Goal: Complete application form: Complete application form

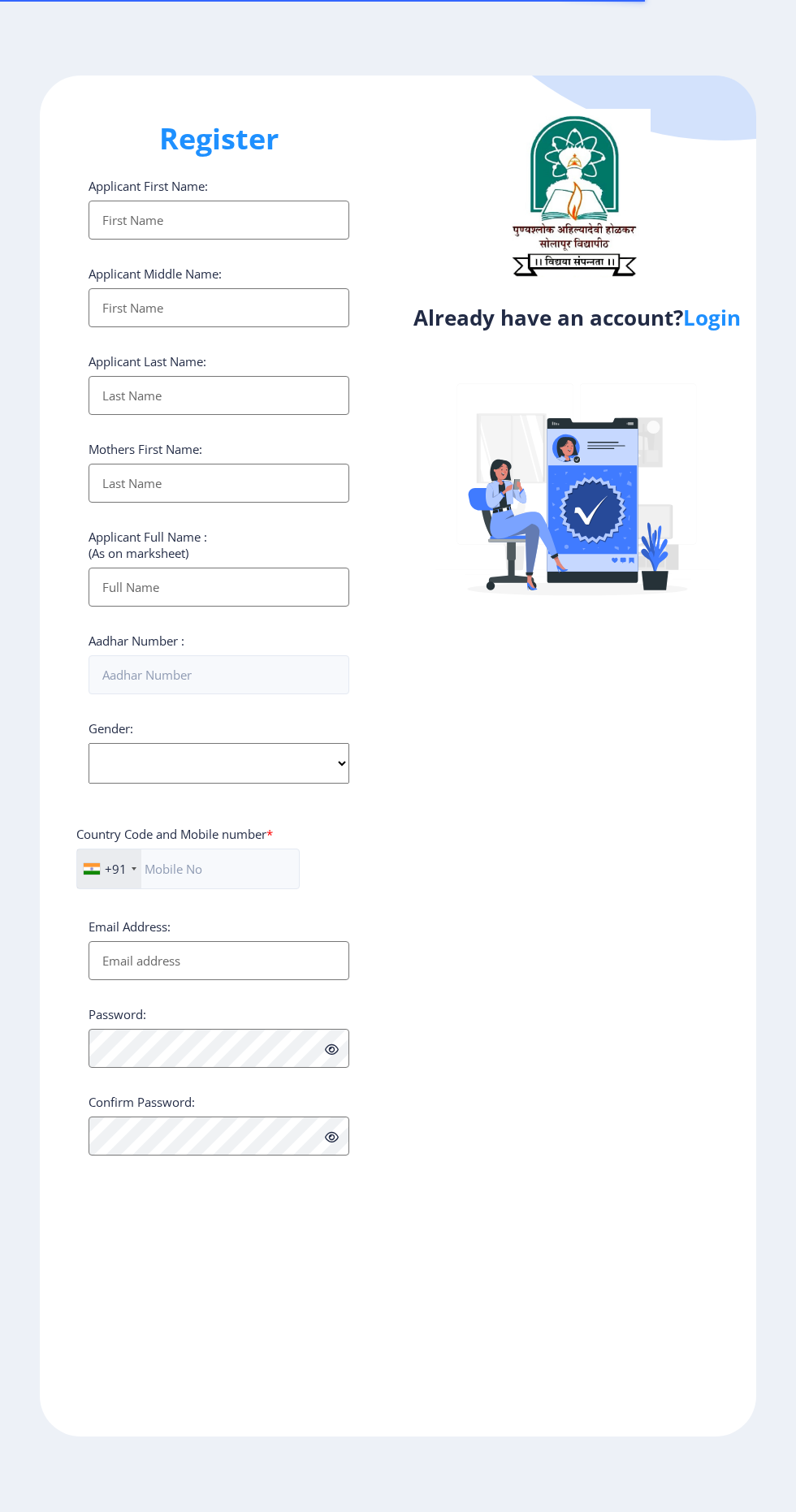
select select
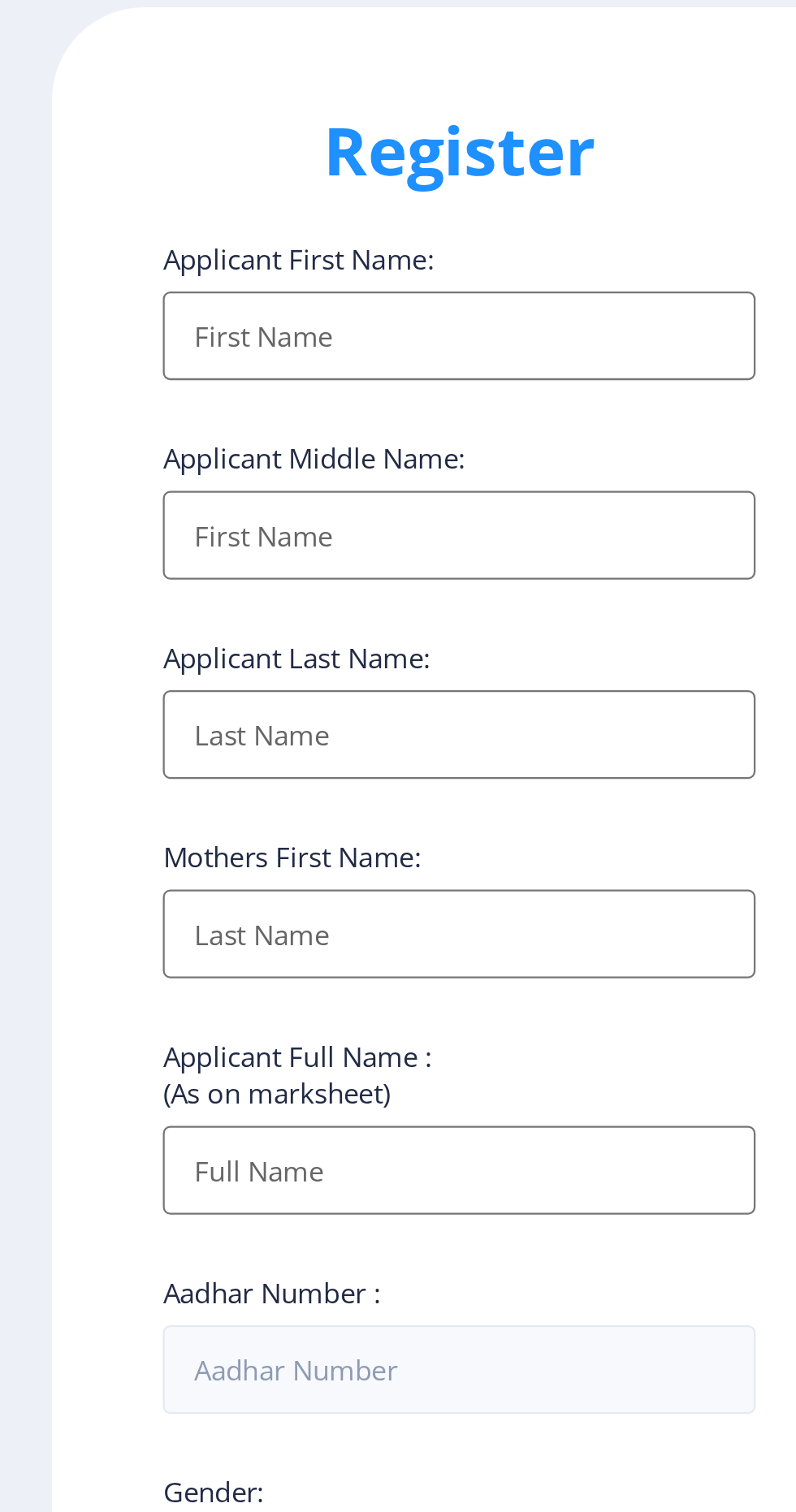
click at [275, 217] on input "Applicant First Name:" at bounding box center [218, 220] width 261 height 39
type input "[PERSON_NAME]"
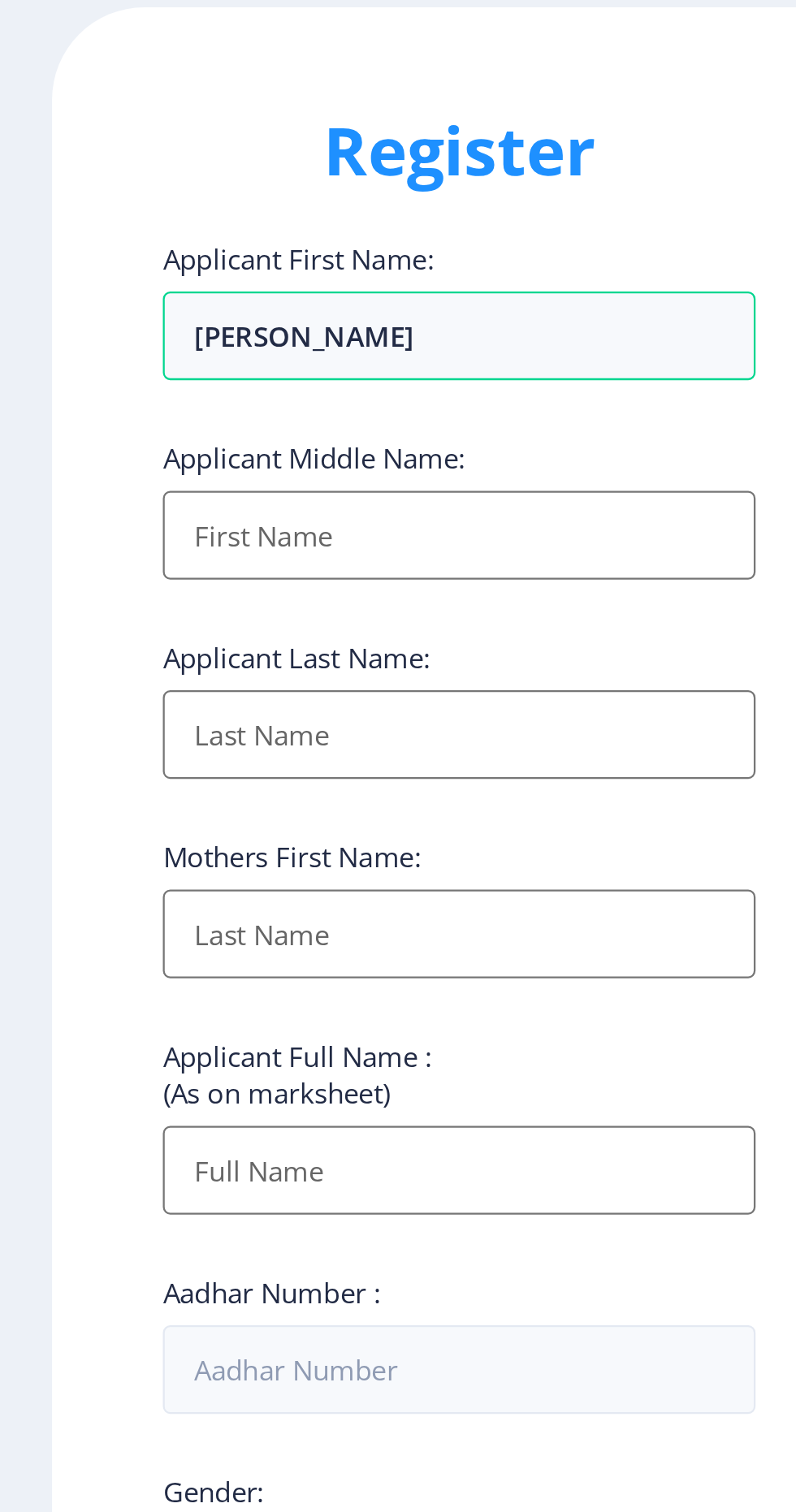
click at [118, 318] on input "Applicant First Name:" at bounding box center [218, 308] width 261 height 39
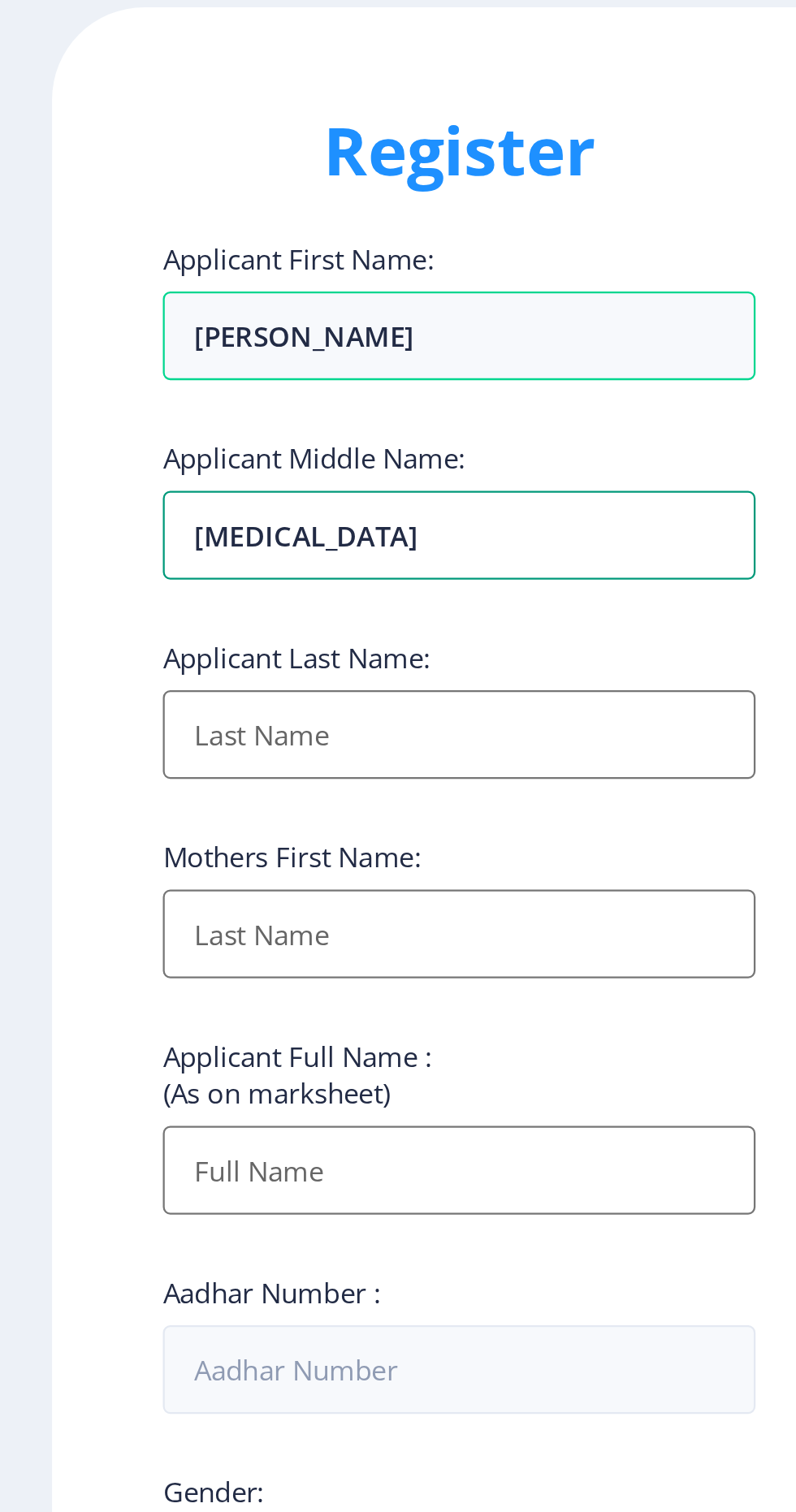
type input "[MEDICAL_DATA]"
click at [119, 405] on input "Applicant First Name:" at bounding box center [218, 396] width 261 height 39
type input "r"
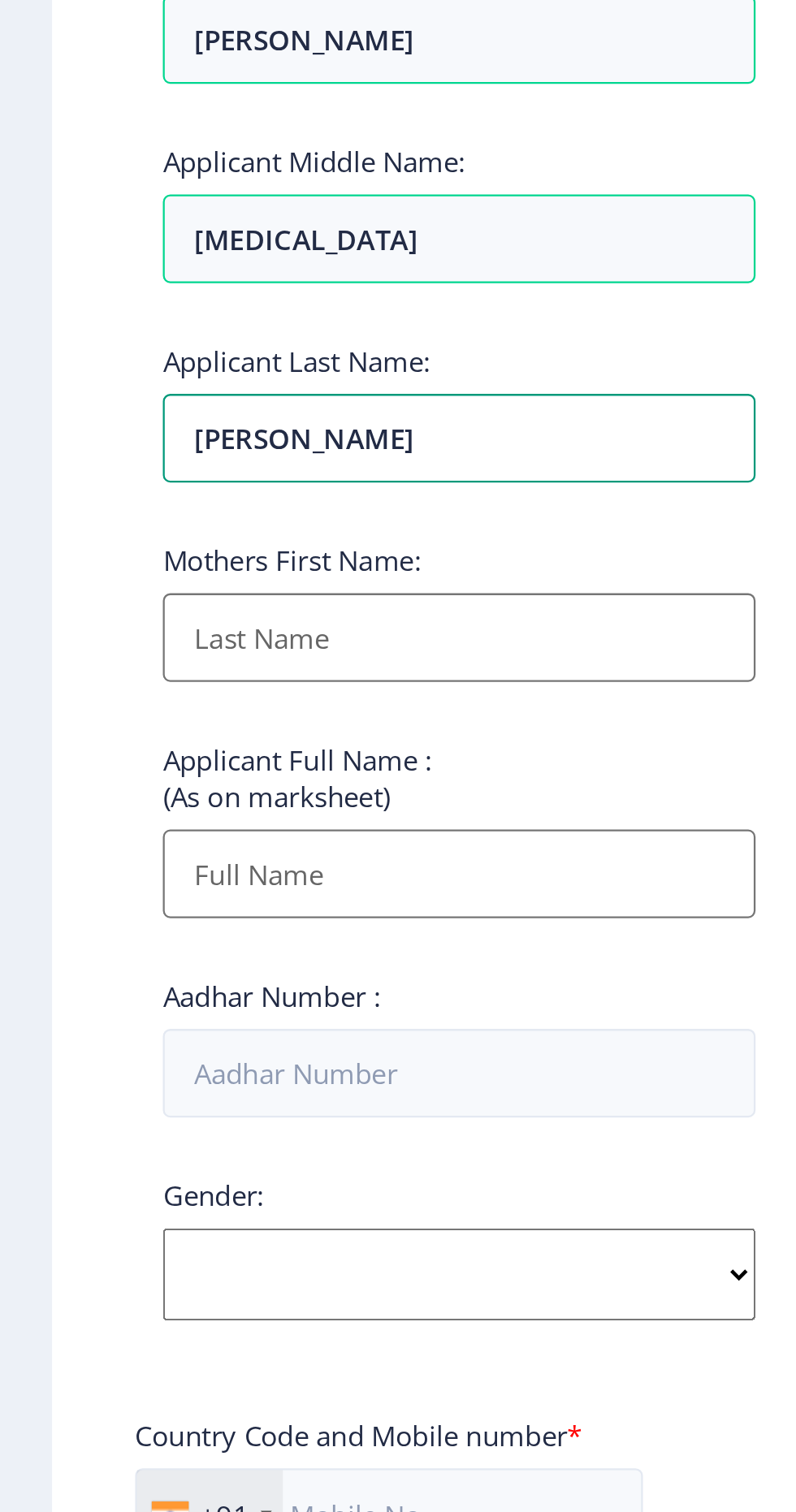
type input "[PERSON_NAME]"
click at [115, 489] on input "Applicant First Name:" at bounding box center [218, 483] width 261 height 39
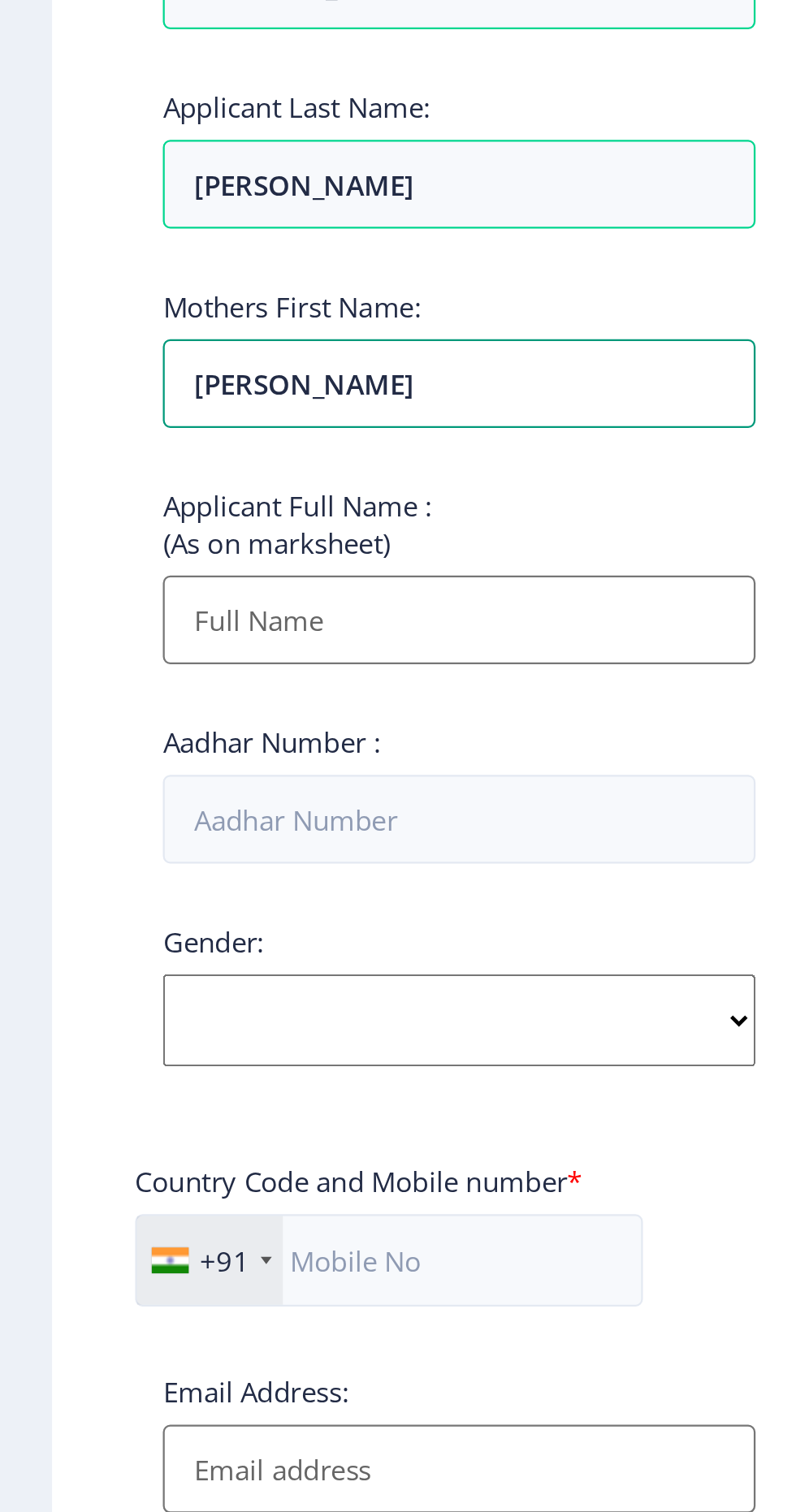
type input "[PERSON_NAME]"
click at [94, 604] on input "Applicant First Name:" at bounding box center [218, 587] width 261 height 39
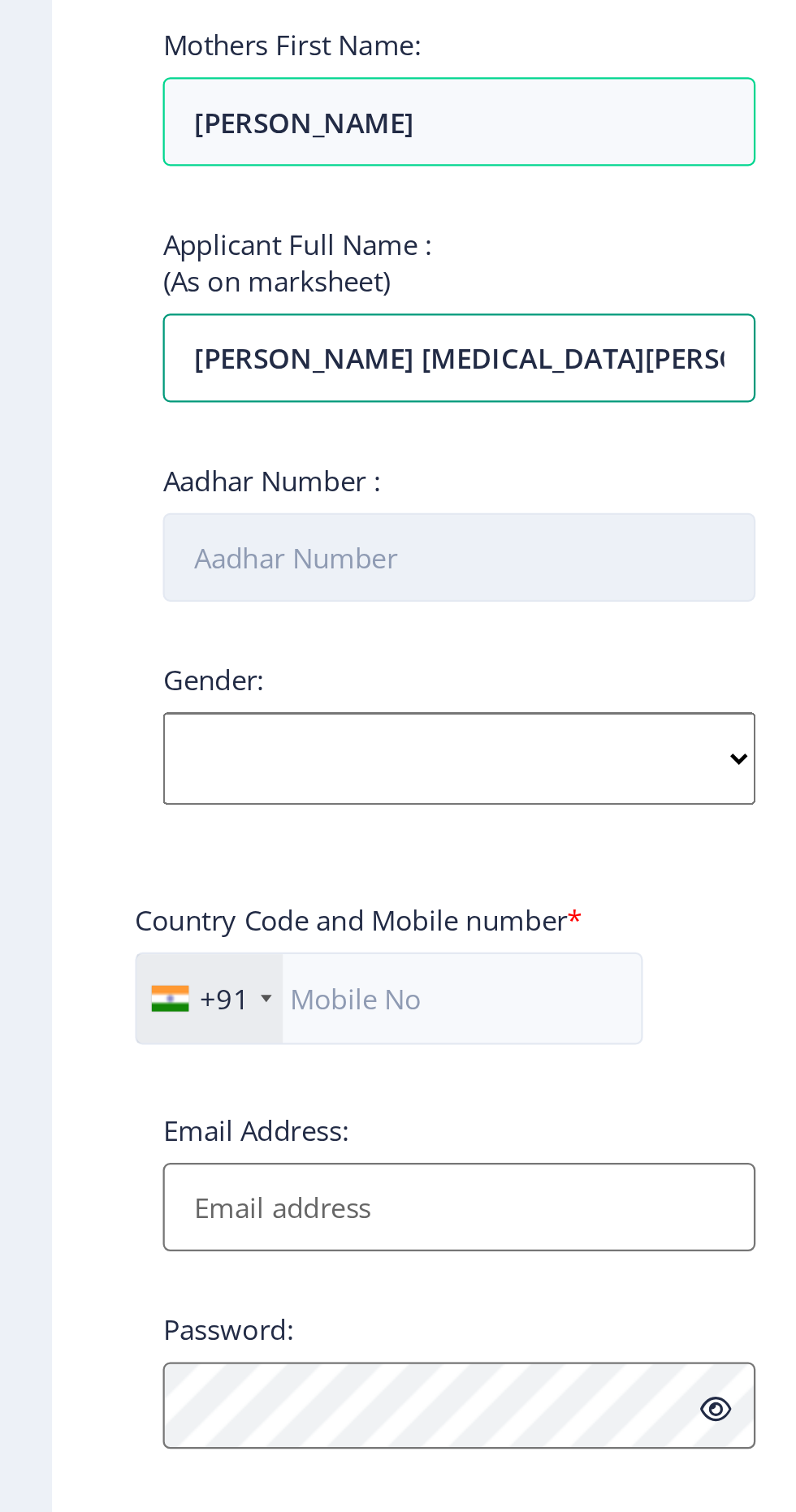
type input "[PERSON_NAME] [MEDICAL_DATA][PERSON_NAME]"
click at [106, 673] on input "Aadhar Number :" at bounding box center [218, 674] width 261 height 39
type input "830270851805"
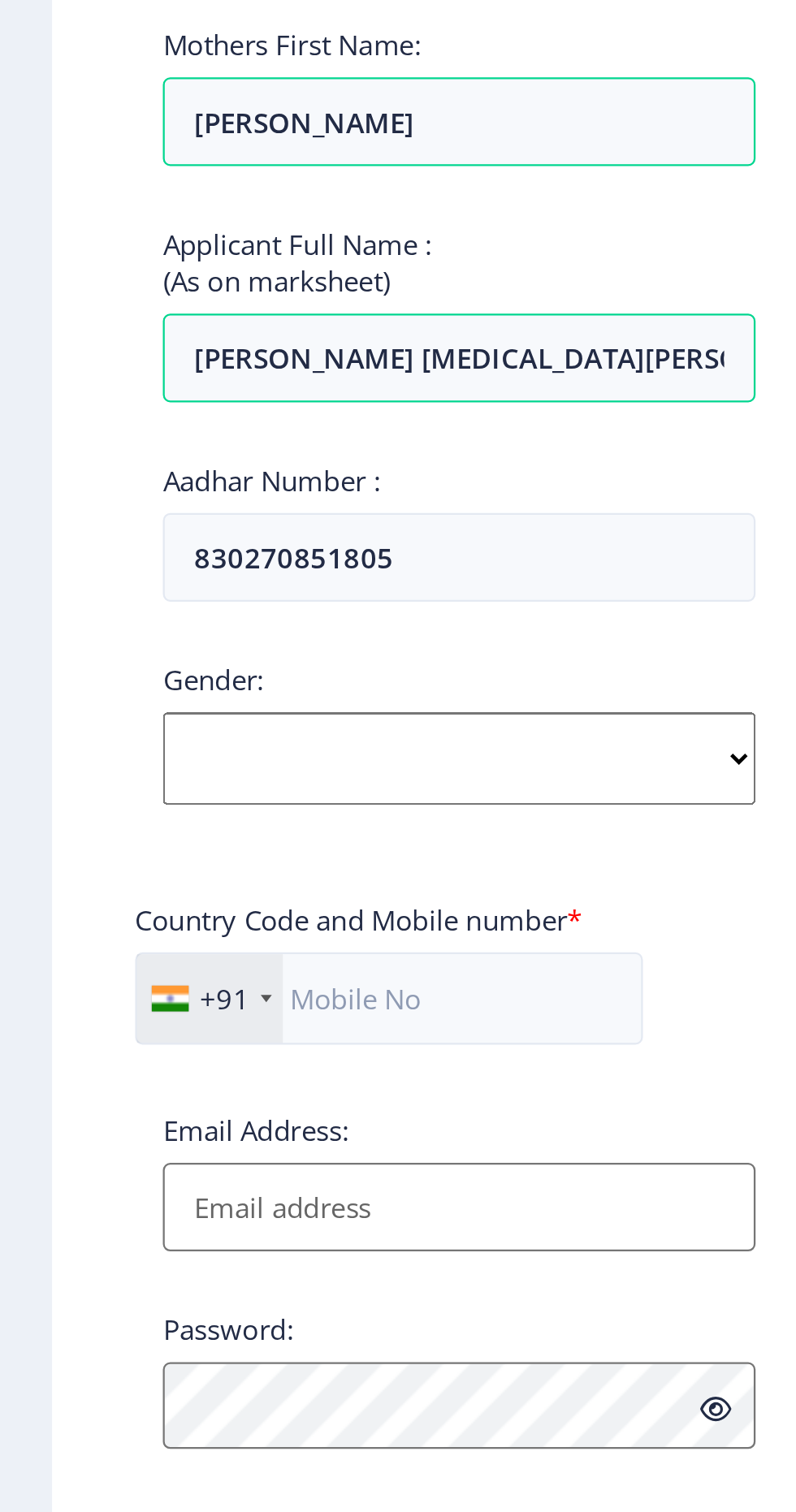
click at [94, 770] on select "Select Gender [DEMOGRAPHIC_DATA] [DEMOGRAPHIC_DATA] Other" at bounding box center [218, 764] width 261 height 41
select select "[DEMOGRAPHIC_DATA]"
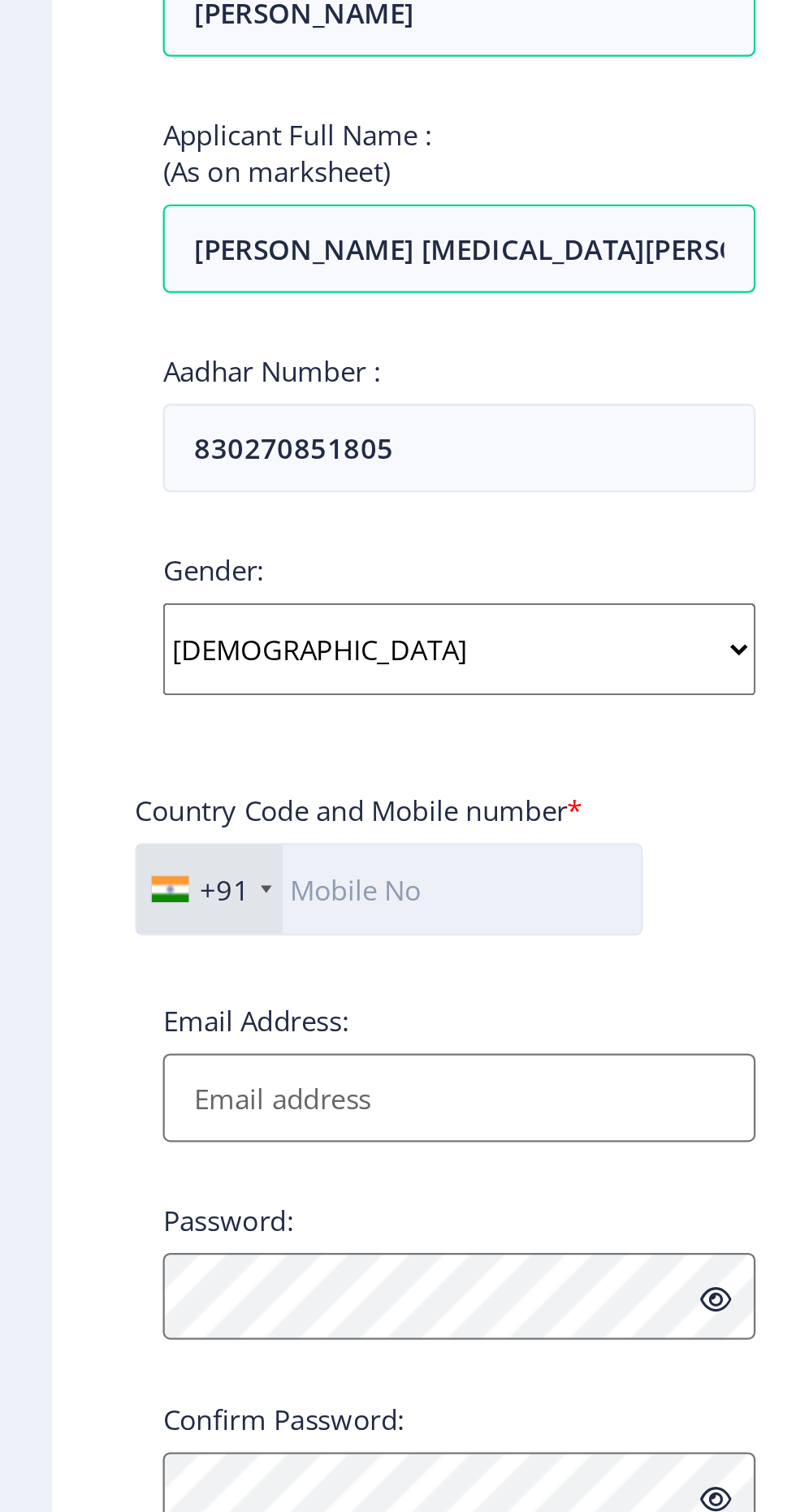
click at [161, 865] on input "text" at bounding box center [188, 869] width 224 height 41
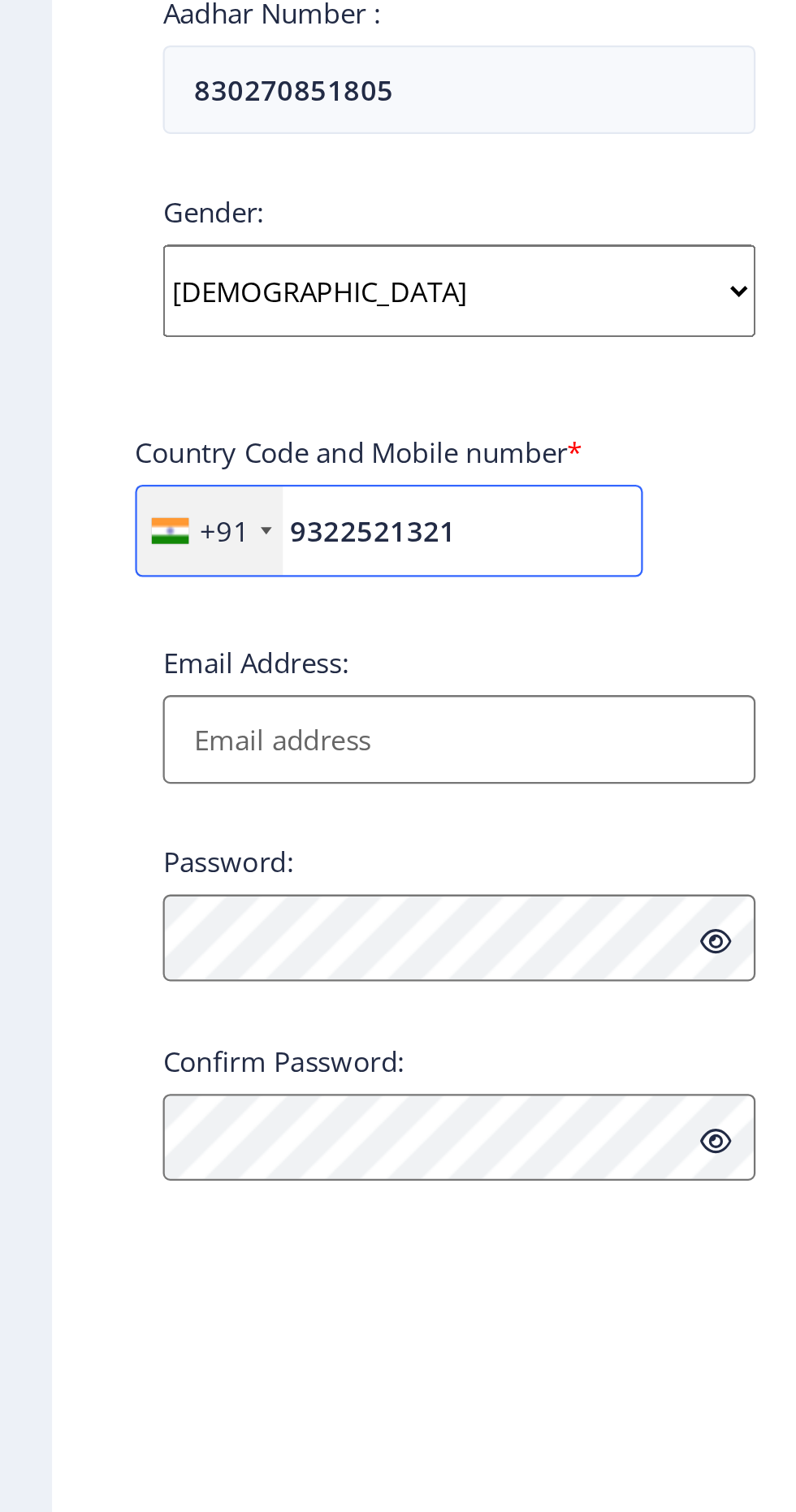
type input "9322521321"
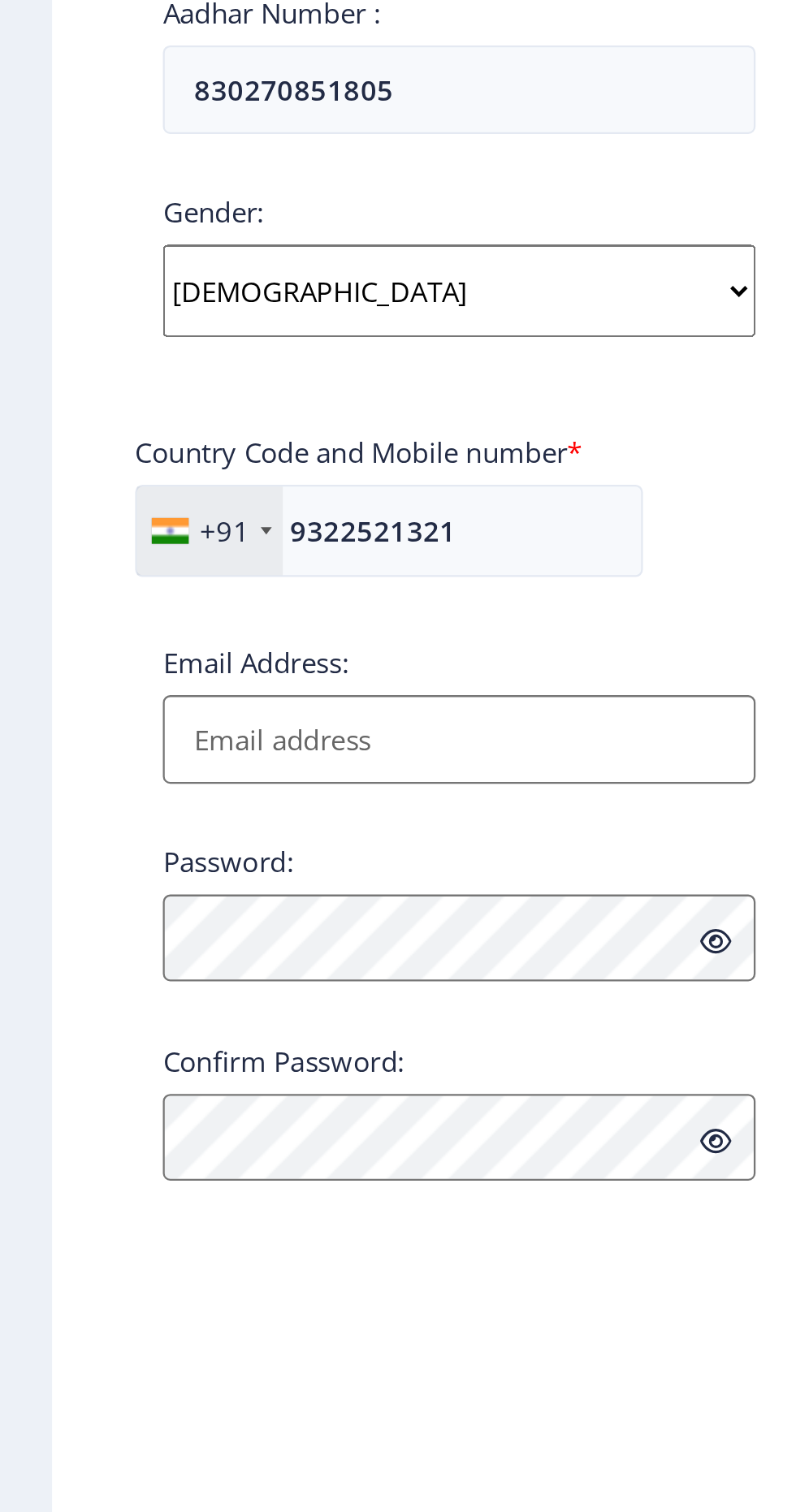
click at [105, 966] on input "Email Address:" at bounding box center [218, 960] width 261 height 39
type input "[EMAIL_ADDRESS][DOMAIN_NAME]"
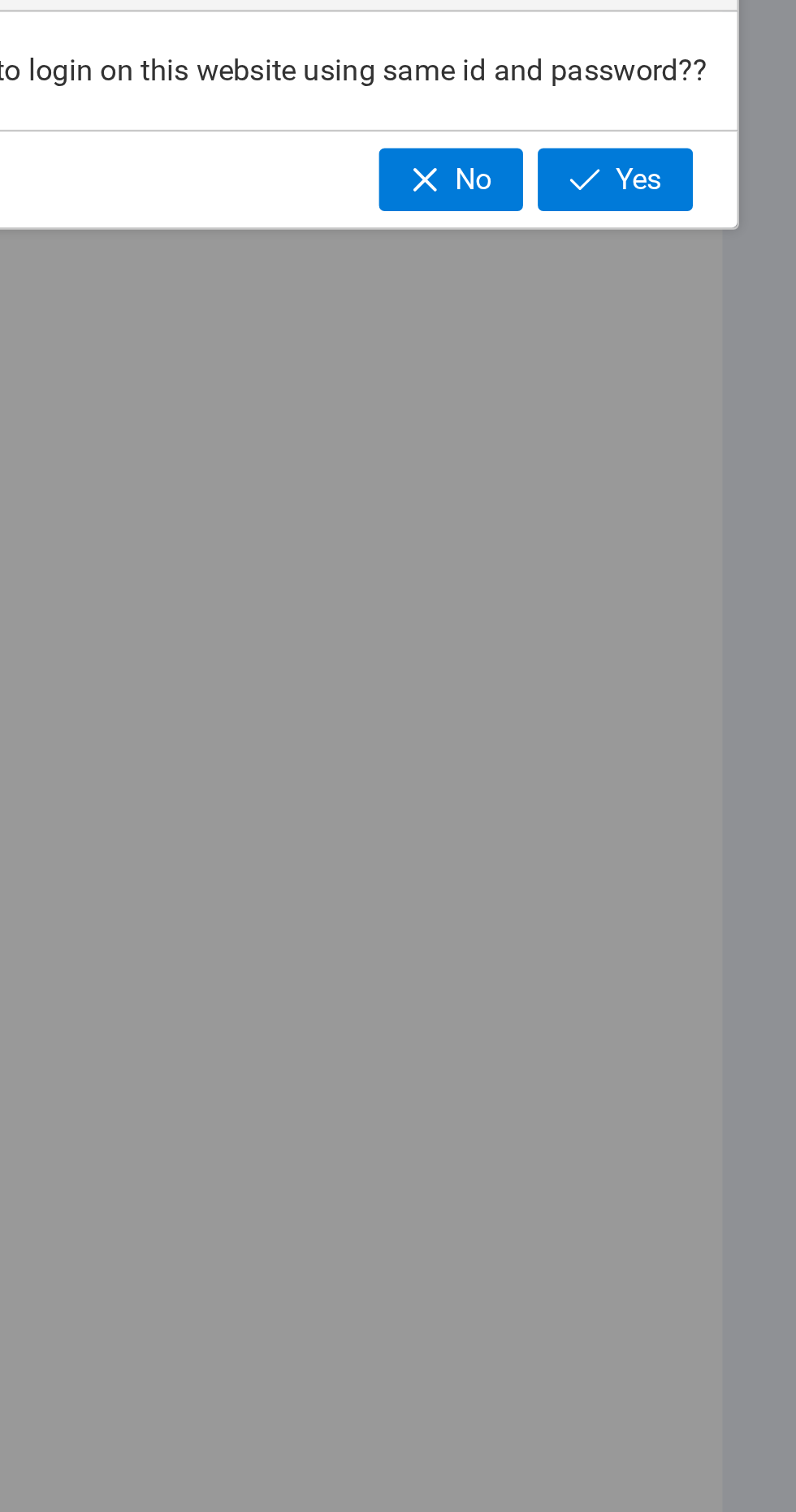
click at [535, 1058] on div "Confirmation Your email id is already exists in our database!!! Do you want to …" at bounding box center [398, 756] width 796 height 1512
click at [697, 814] on span "button" at bounding box center [695, 808] width 13 height 13
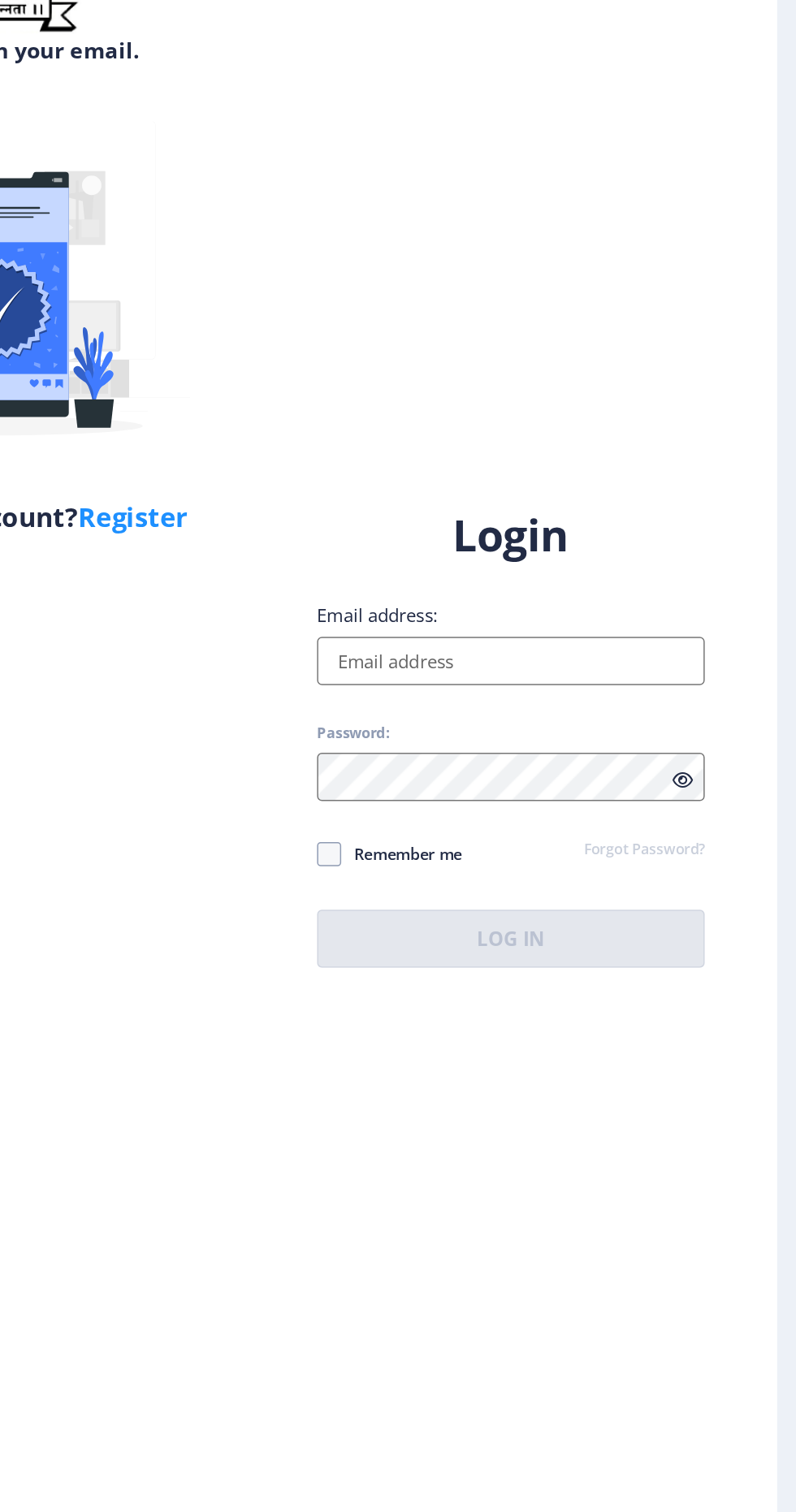
click at [464, 708] on input "Email address:" at bounding box center [577, 691] width 261 height 32
type input "[EMAIL_ADDRESS][DOMAIN_NAME]"
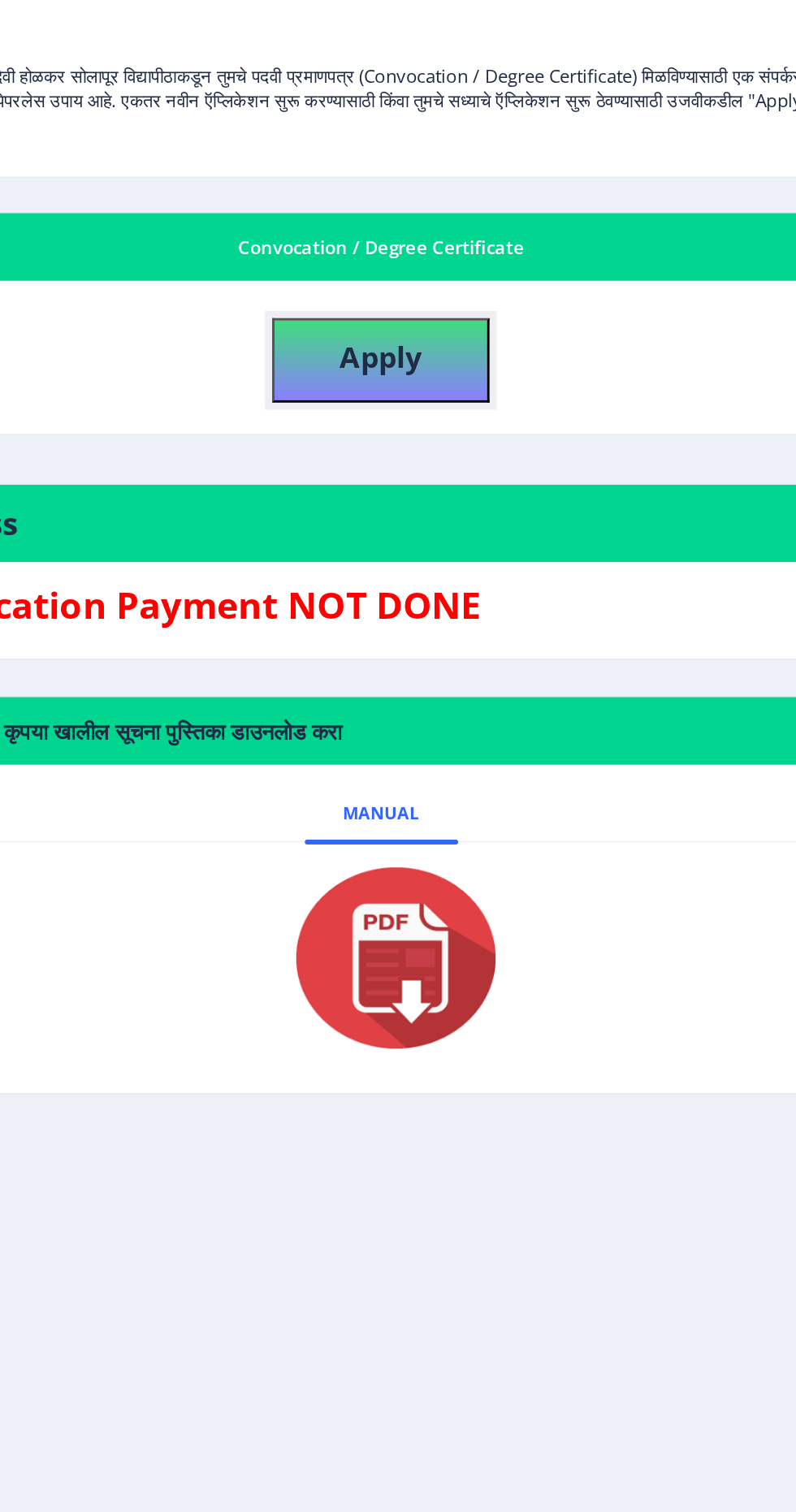
click at [389, 495] on button "Apply" at bounding box center [421, 490] width 146 height 57
select select
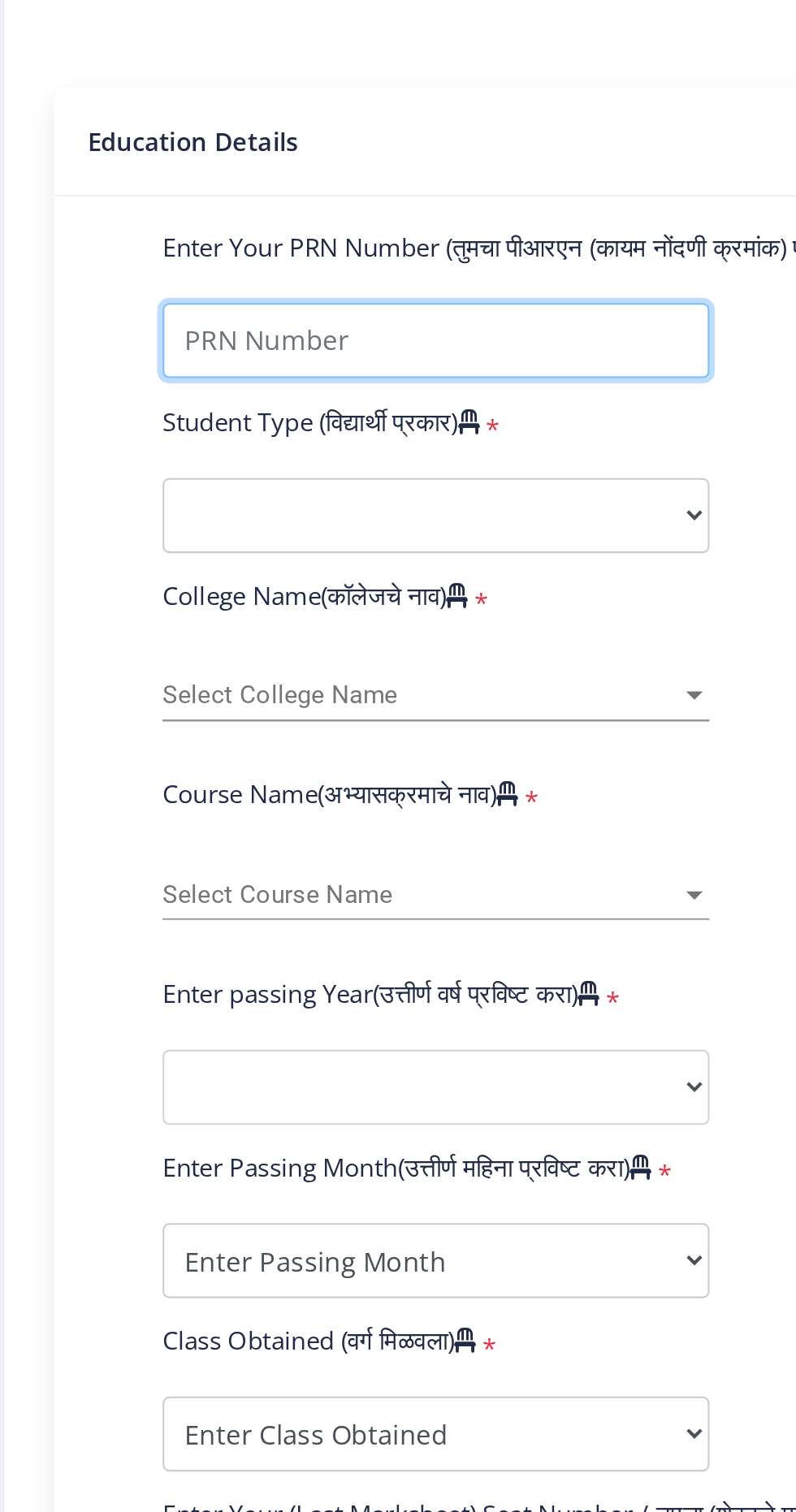
click at [165, 528] on input "Enter Your PRN Number (तुमचा पीआरएन (कायम नोंदणी क्रमांक) एंटर करा)" at bounding box center [275, 530] width 267 height 37
type input "22203001028"
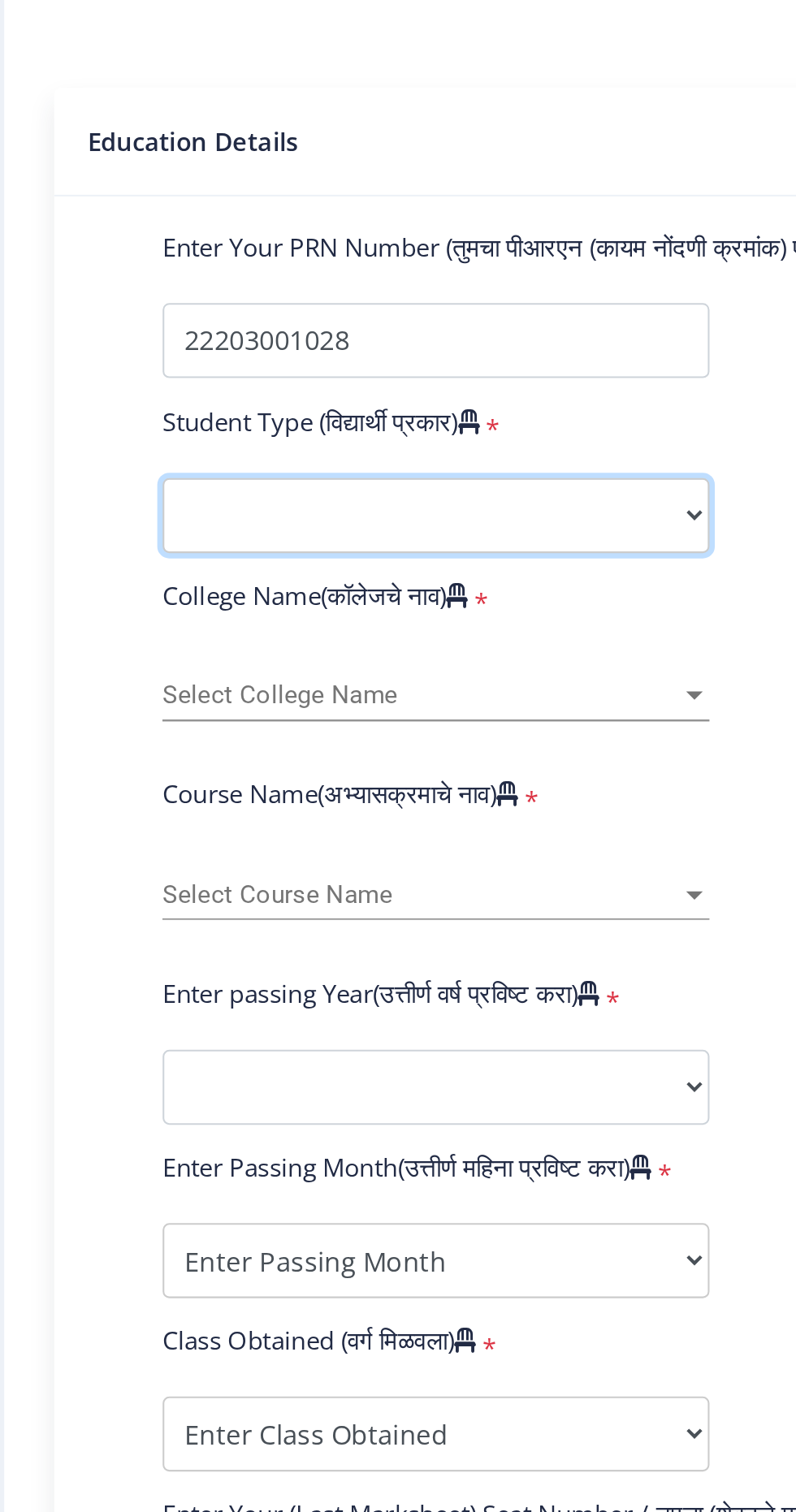
click at [163, 622] on select "Select Student Type Regular External" at bounding box center [275, 616] width 267 height 37
select select "Regular"
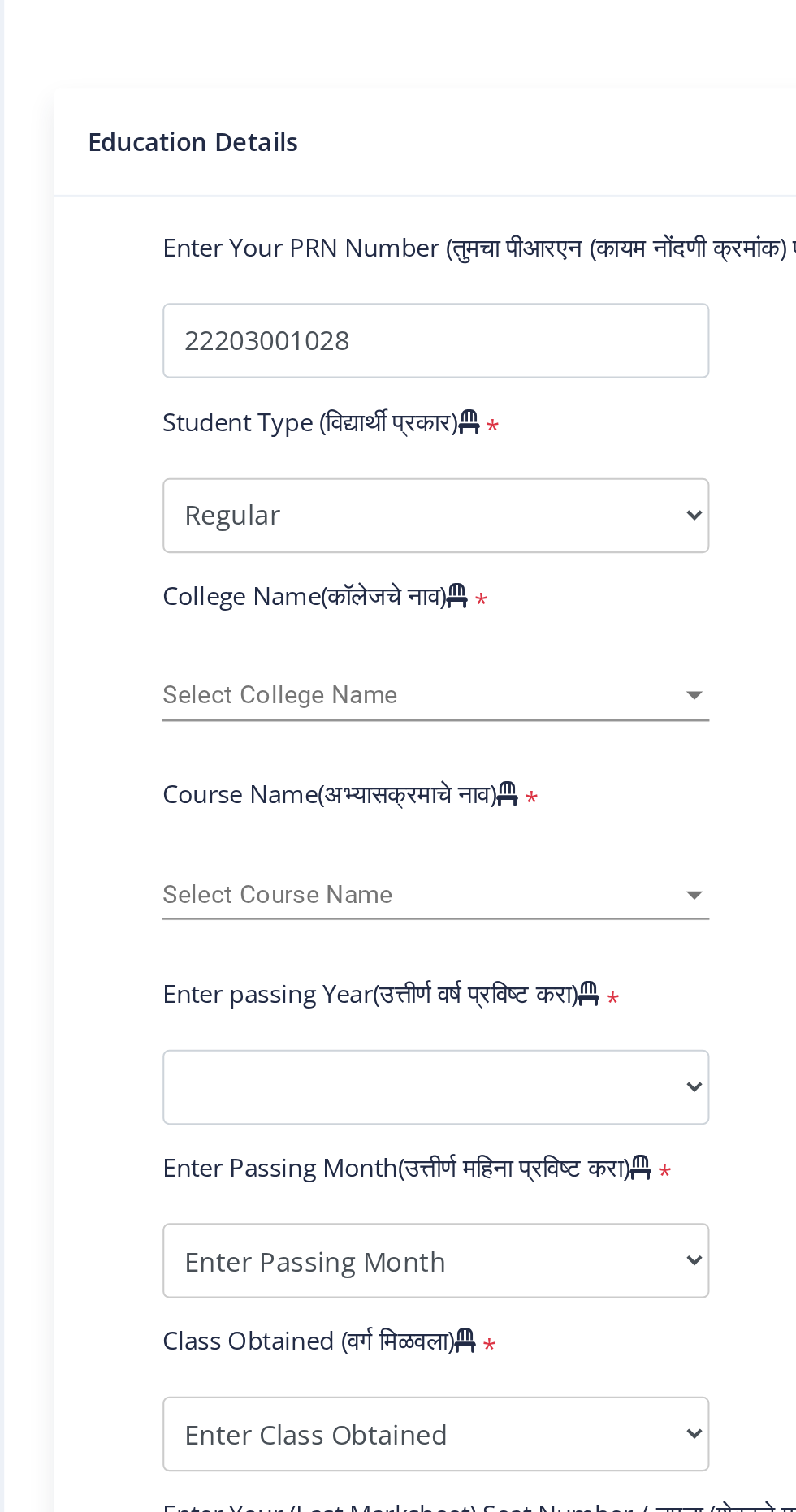
click at [160, 700] on span "Select College Name" at bounding box center [267, 703] width 252 height 13
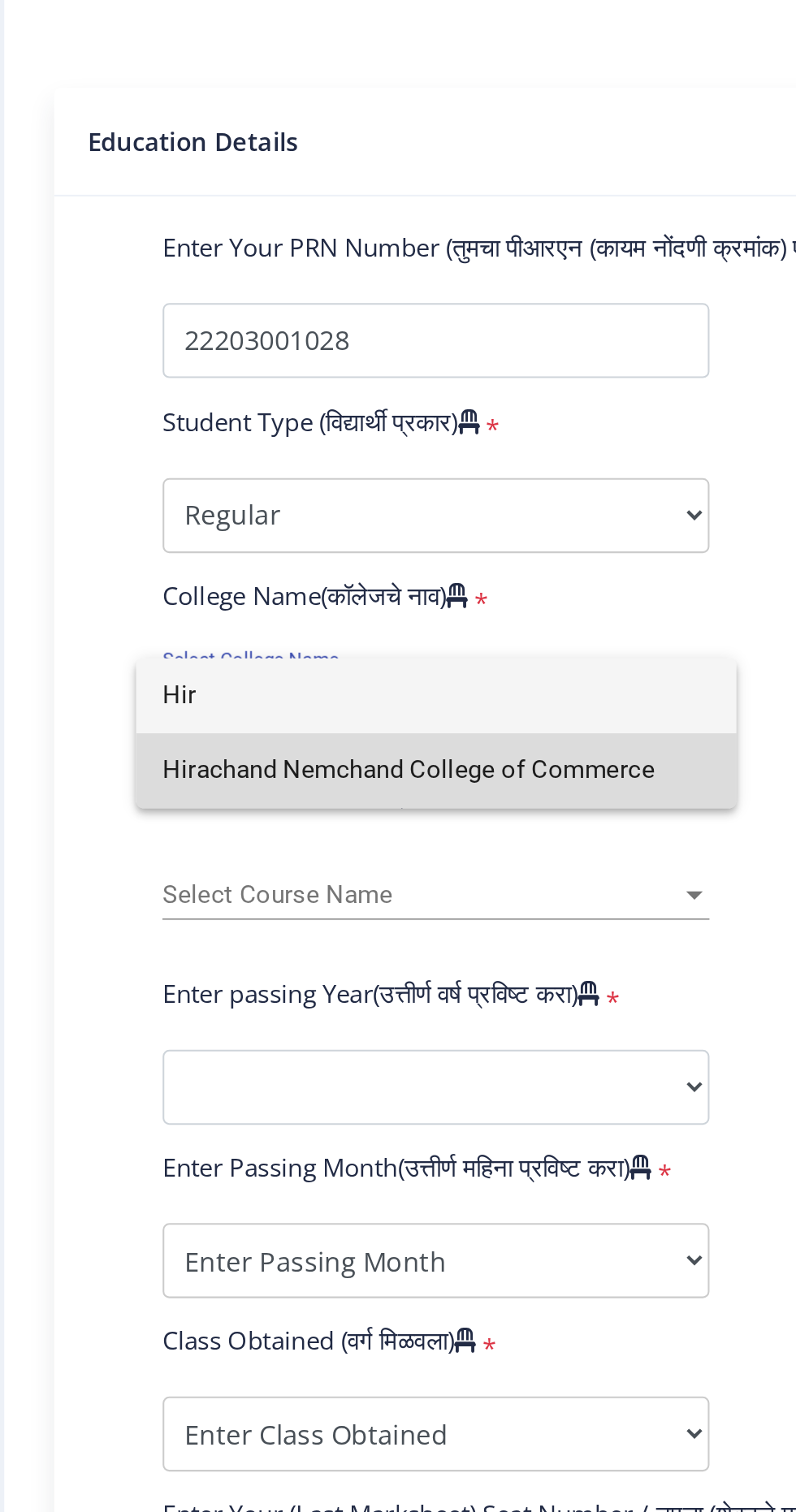
type input "Hir"
click at [160, 737] on span "Hirachand Nemchand College of Commerce" at bounding box center [275, 740] width 267 height 37
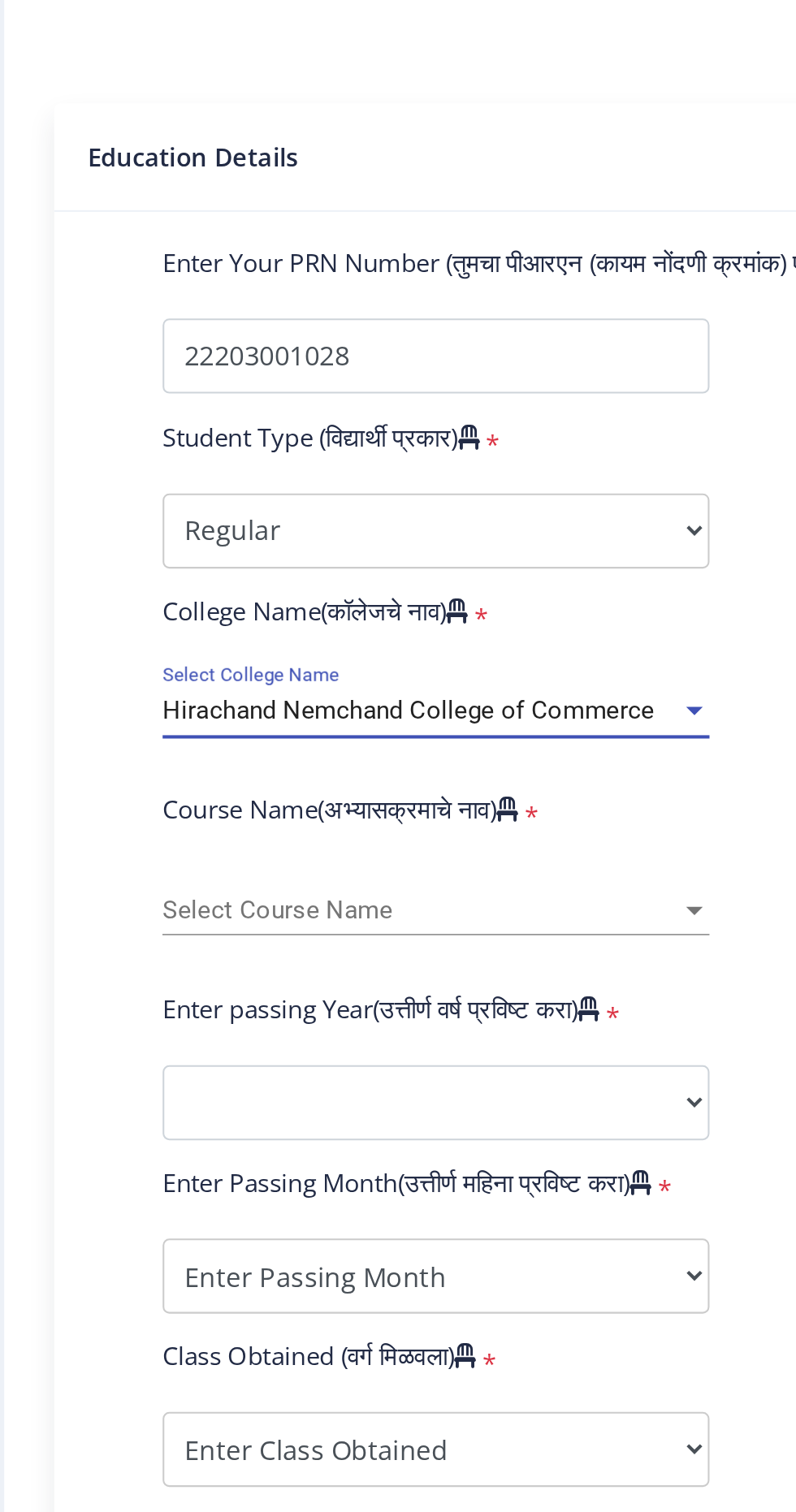
click at [160, 800] on span "Select Course Name" at bounding box center [267, 800] width 252 height 13
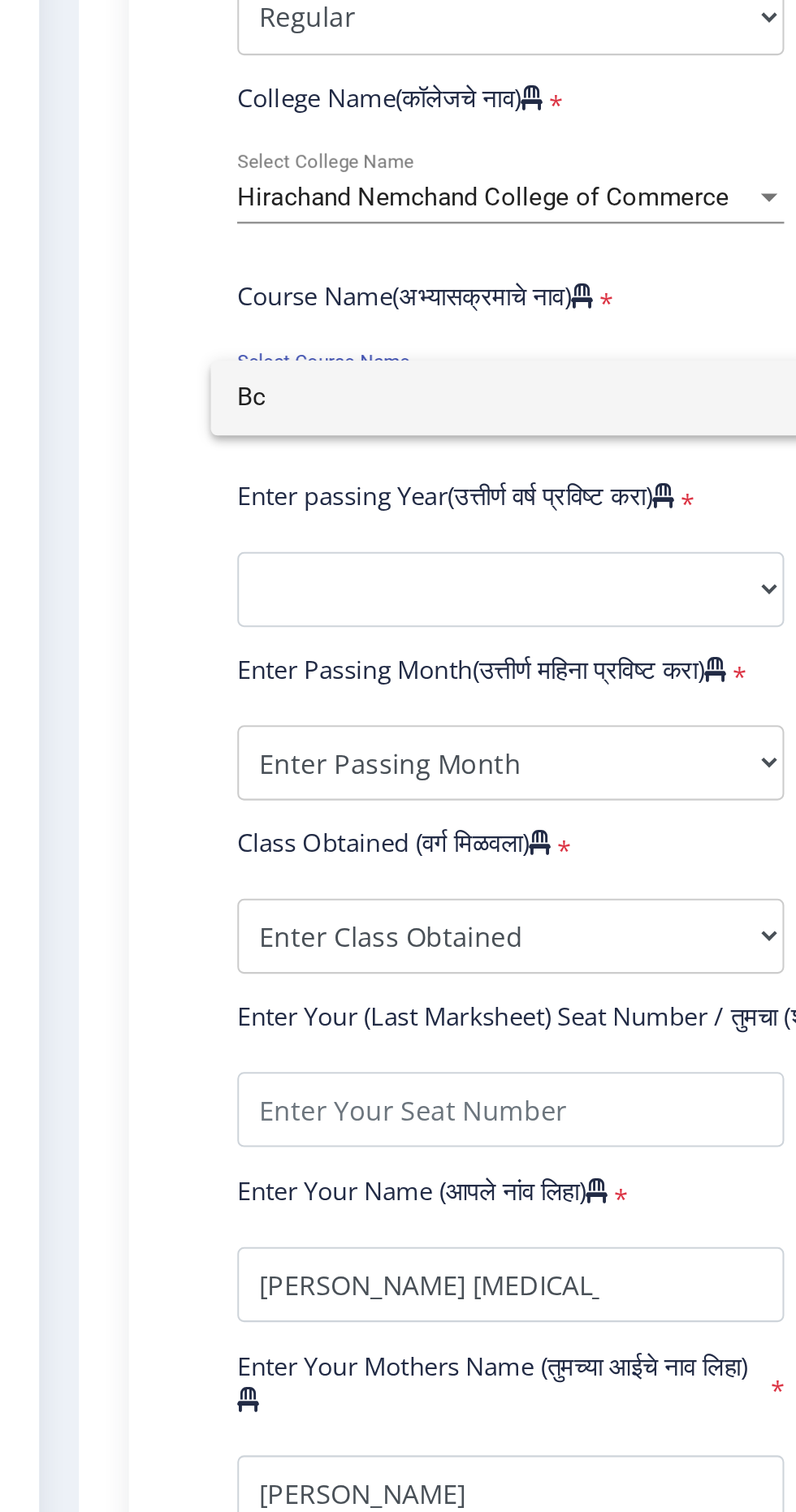
type input "B"
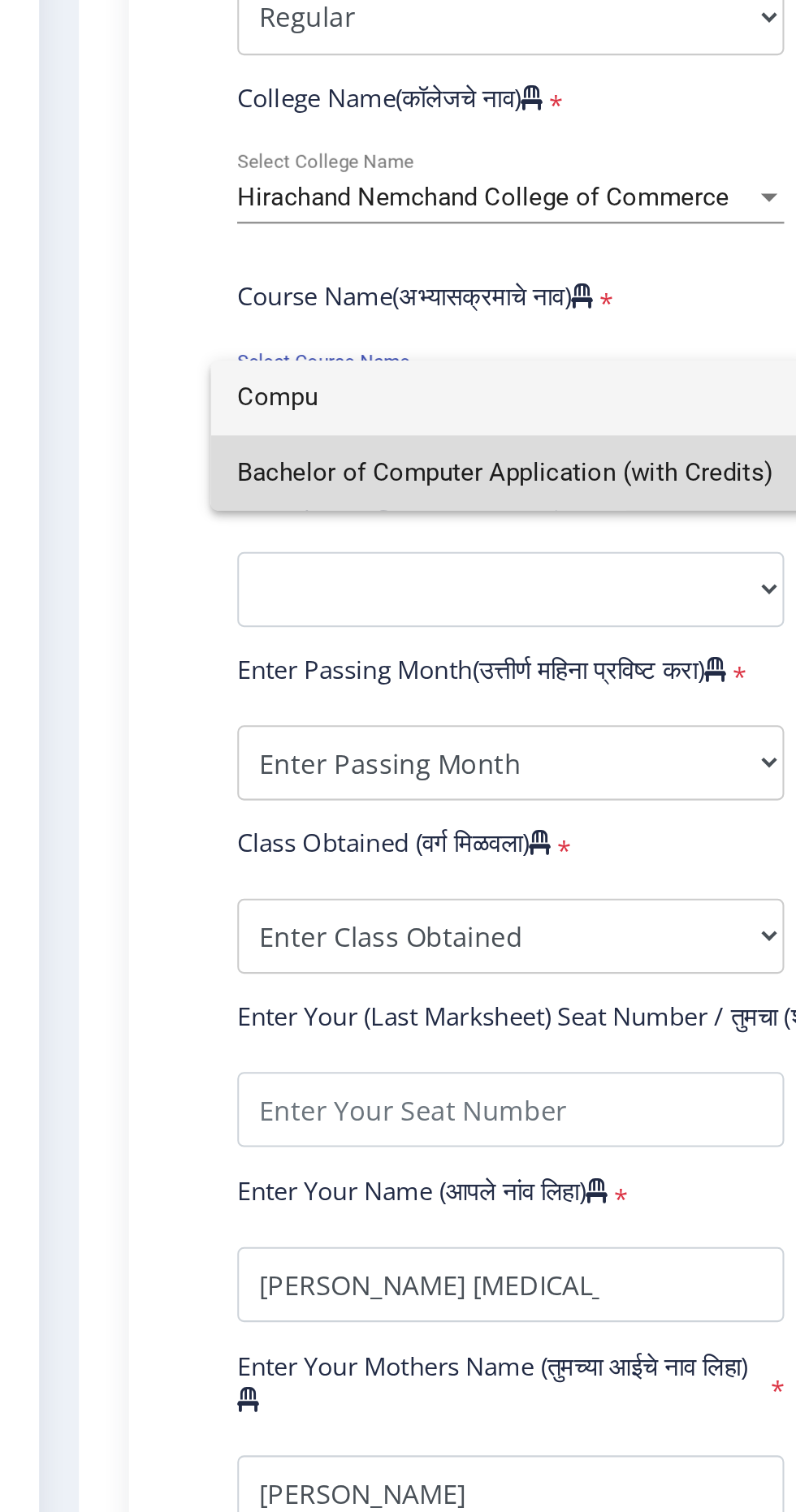
type input "Compu"
click at [148, 847] on span "Bachelor of Computer Application (with Credits)" at bounding box center [275, 838] width 267 height 37
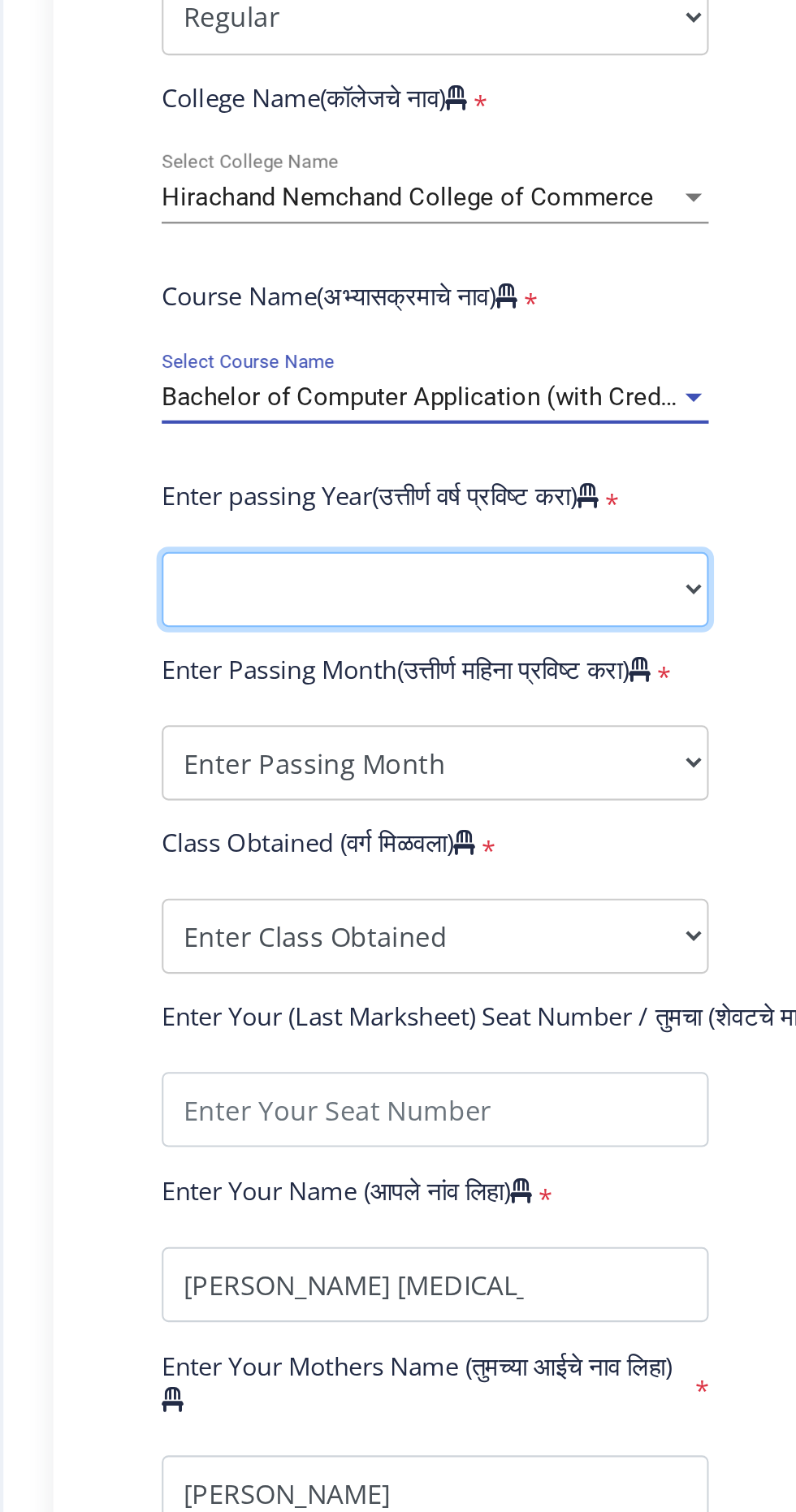
click at [163, 903] on select "2025 2024 2023 2022 2021 2020 2019 2018 2017 2016 2015 2014 2013 2012 2011 2010…" at bounding box center [275, 894] width 267 height 37
select select "2025"
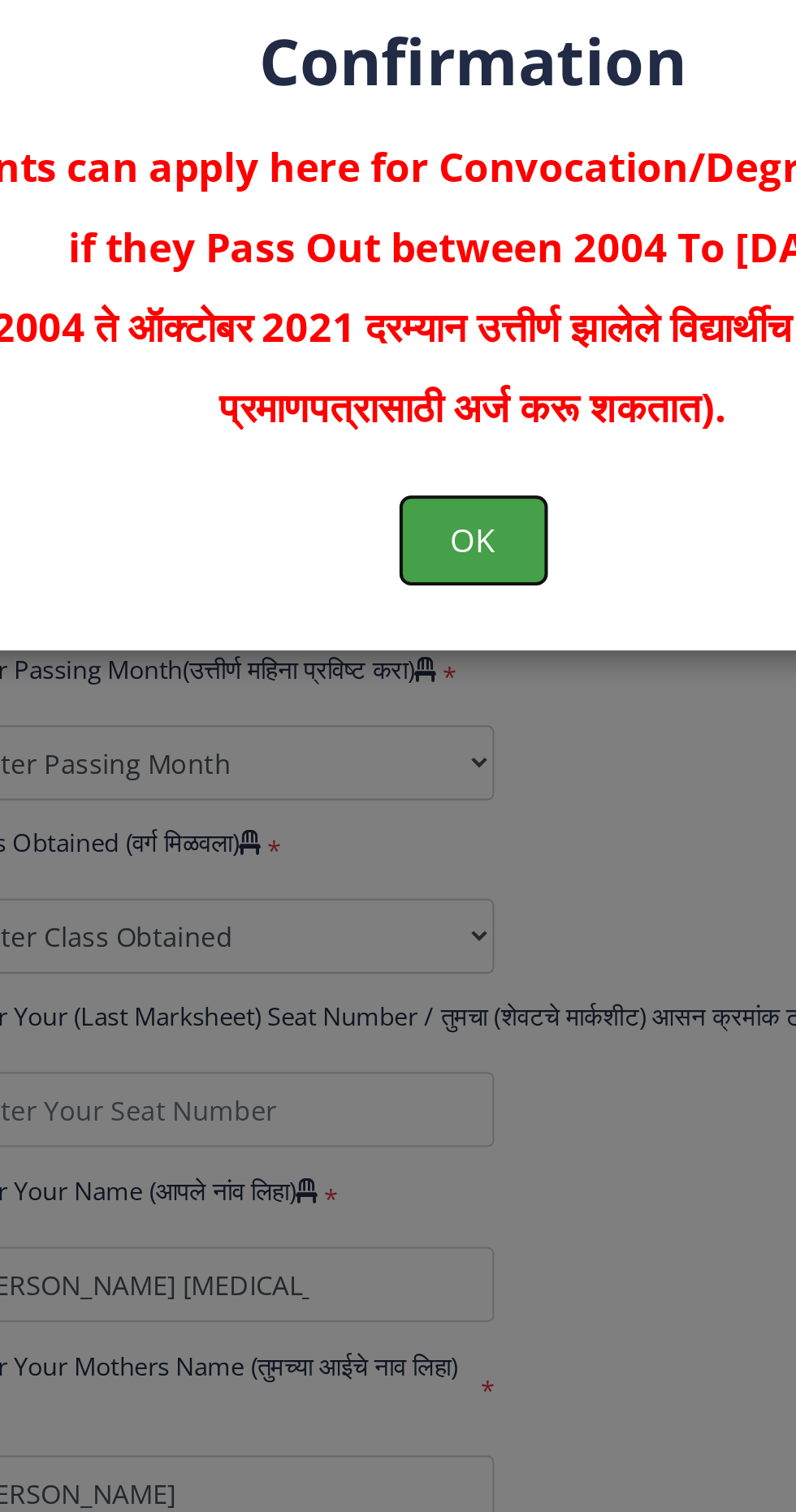
click at [392, 880] on button "OK" at bounding box center [398, 870] width 70 height 42
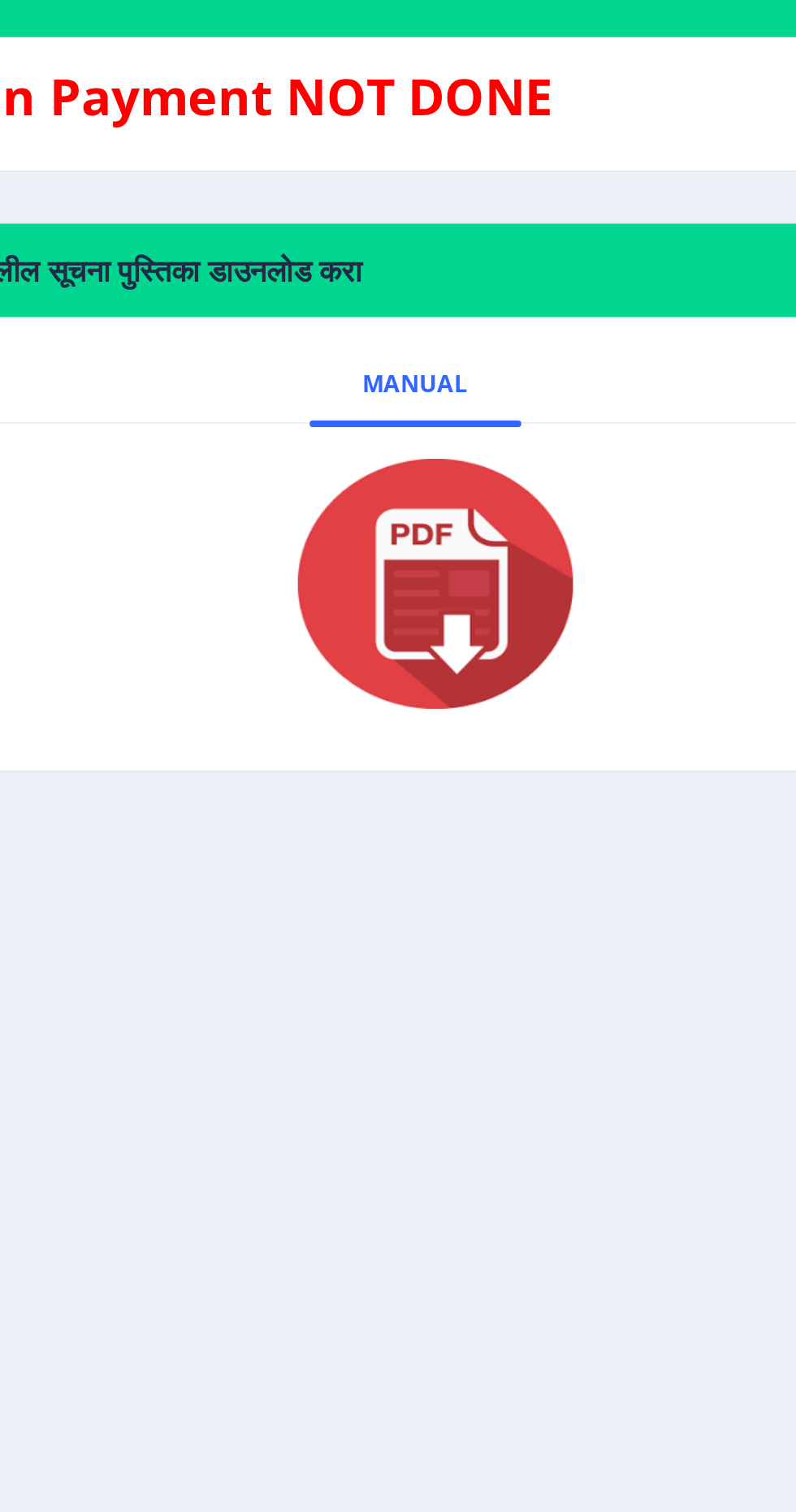
click at [398, 936] on img at bounding box center [421, 892] width 162 height 130
click at [375, 906] on img at bounding box center [421, 892] width 162 height 130
click at [409, 903] on img at bounding box center [421, 892] width 162 height 130
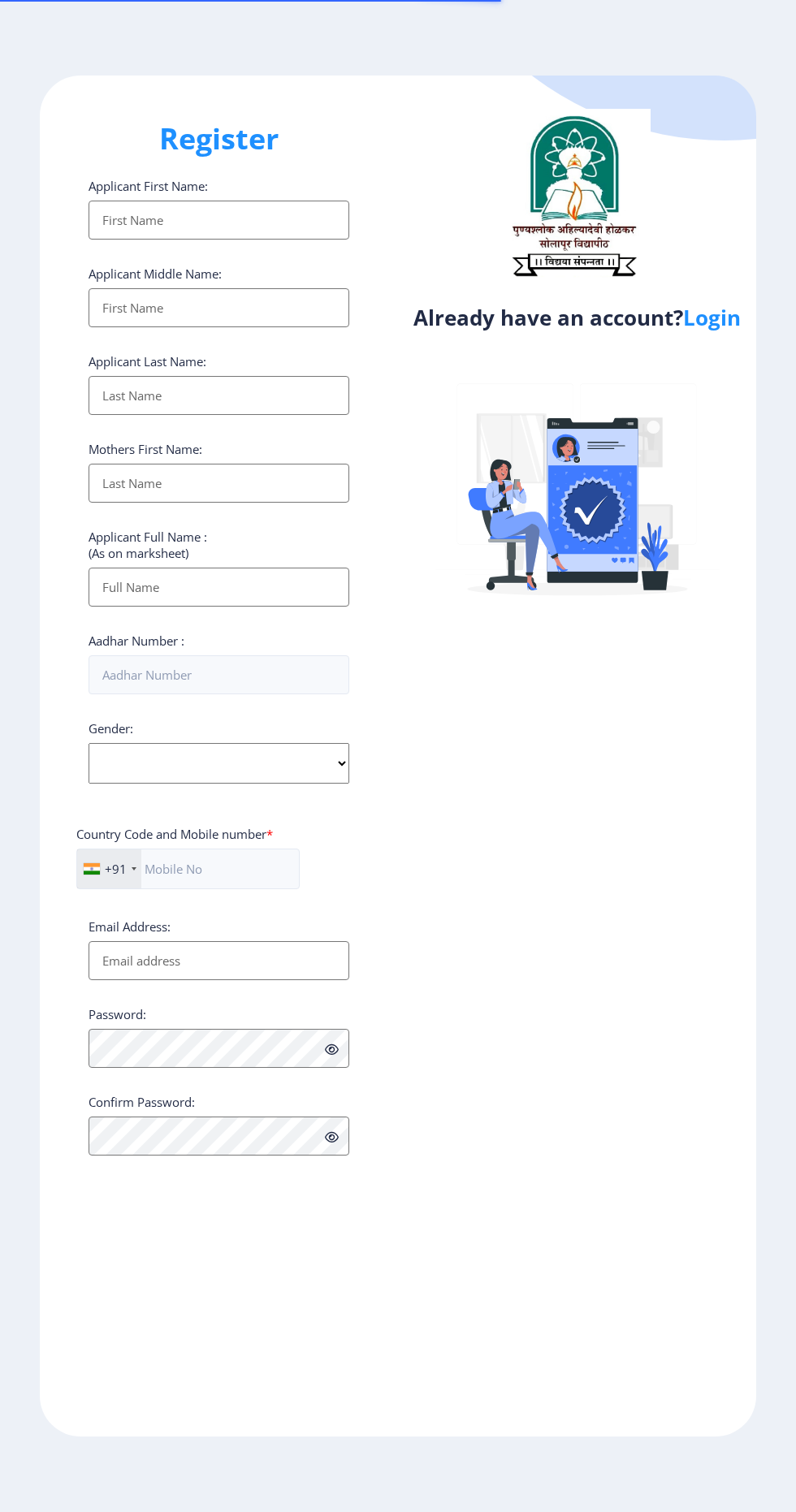
select select
click at [709, 315] on link "Login" at bounding box center [711, 317] width 58 height 29
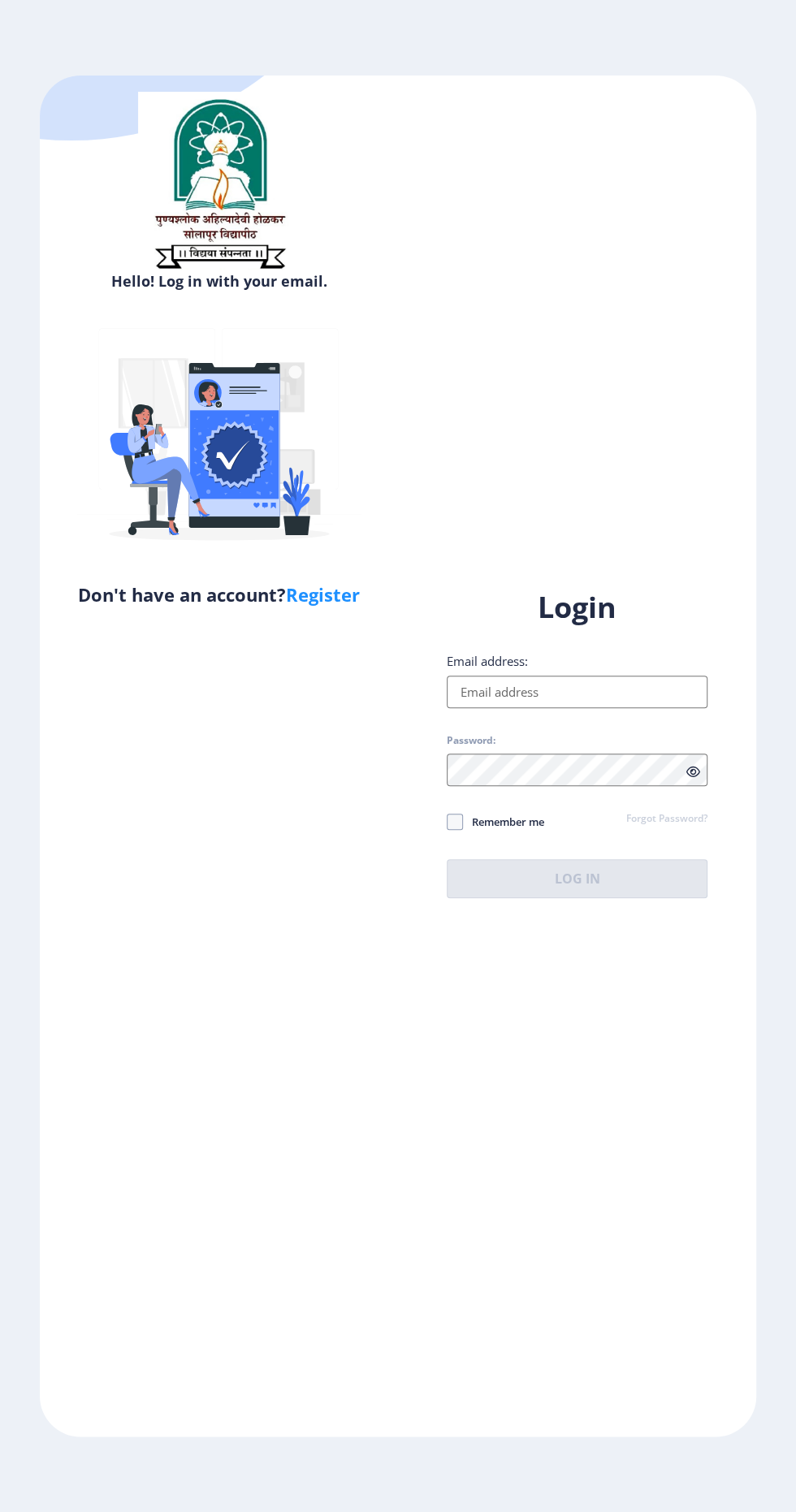
click at [455, 669] on label "Email address:" at bounding box center [487, 661] width 81 height 16
click at [455, 708] on input "Email address:" at bounding box center [577, 691] width 261 height 32
type input "[EMAIL_ADDRESS][DOMAIN_NAME]"
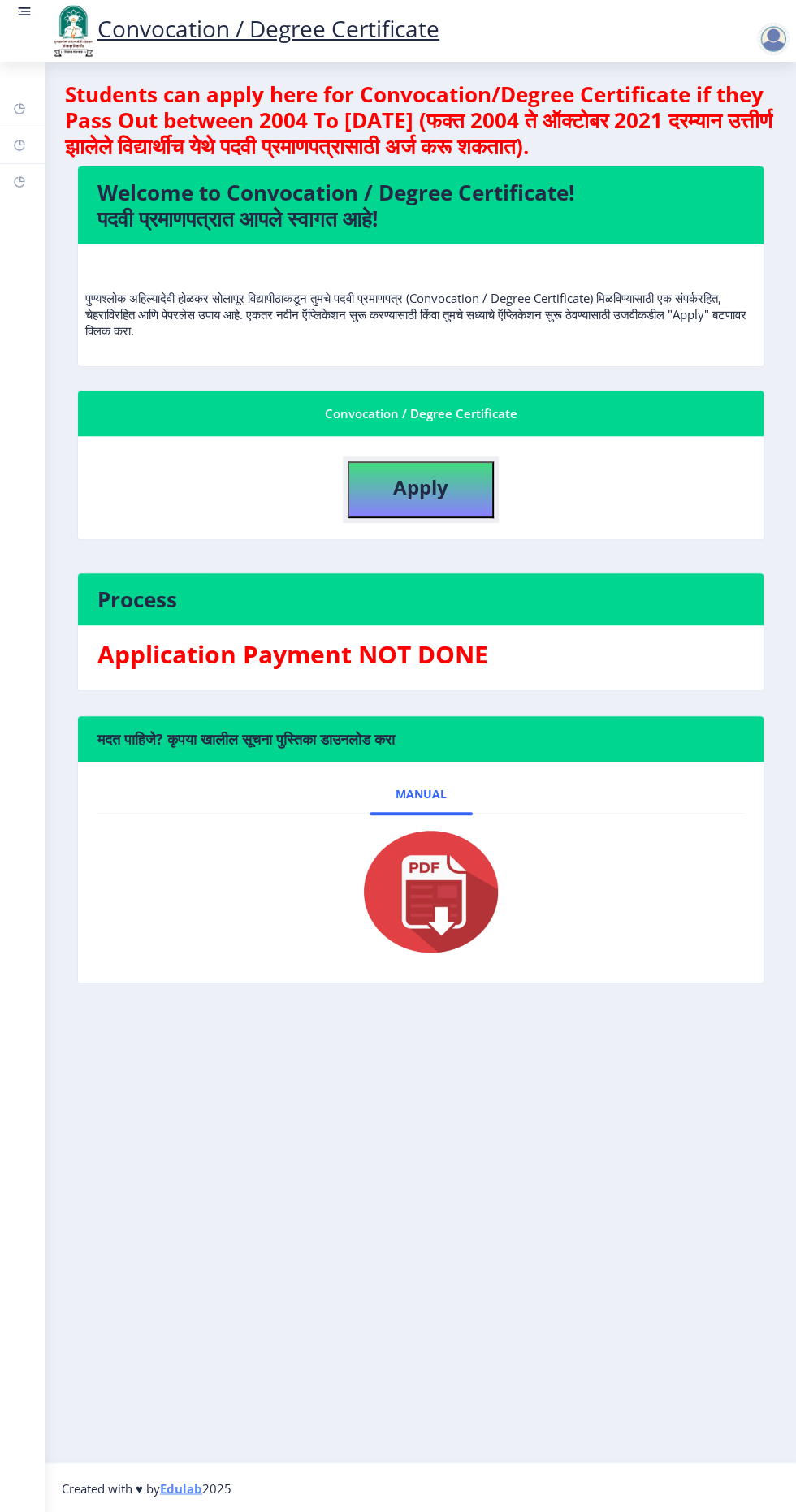
click at [413, 475] on b "Apply" at bounding box center [421, 486] width 55 height 27
select select
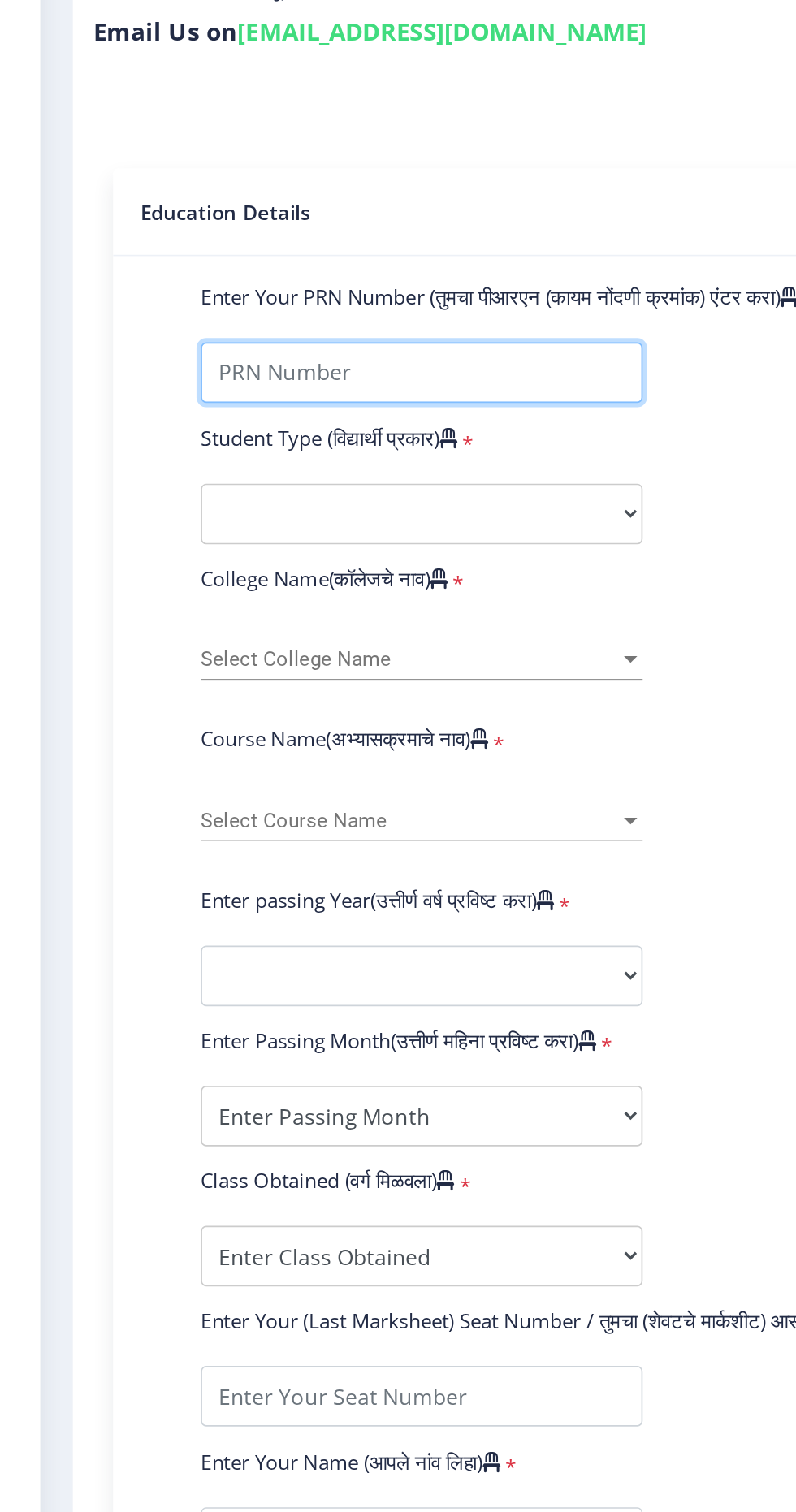
click at [366, 544] on input "Enter Your PRN Number (तुमचा पीआरएन (कायम नोंदणी क्रमांक) एंटर करा)" at bounding box center [275, 530] width 267 height 37
type input "22203001028"
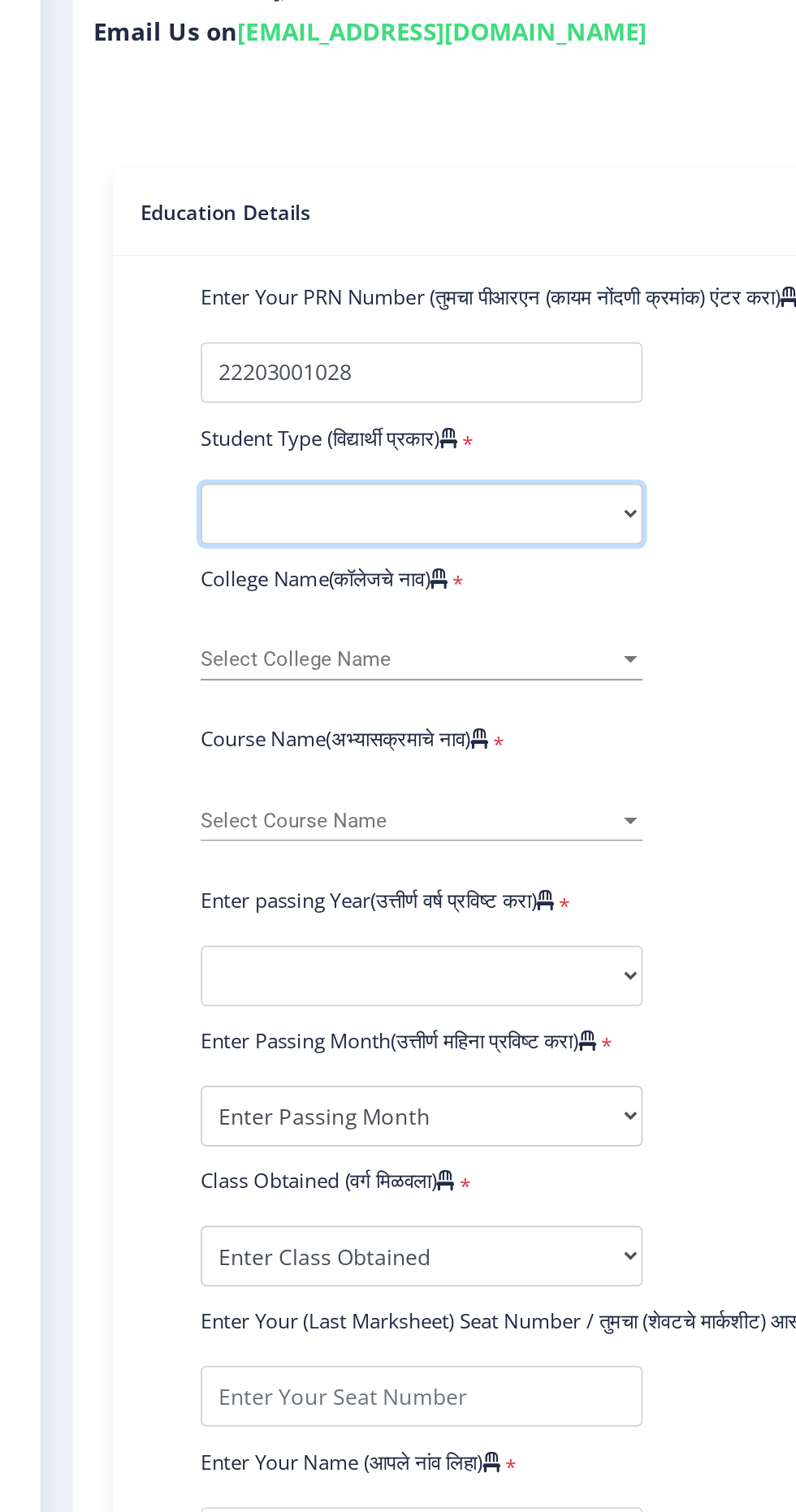
click at [367, 617] on select "Select Student Type Regular External" at bounding box center [275, 616] width 267 height 37
select select "Regular"
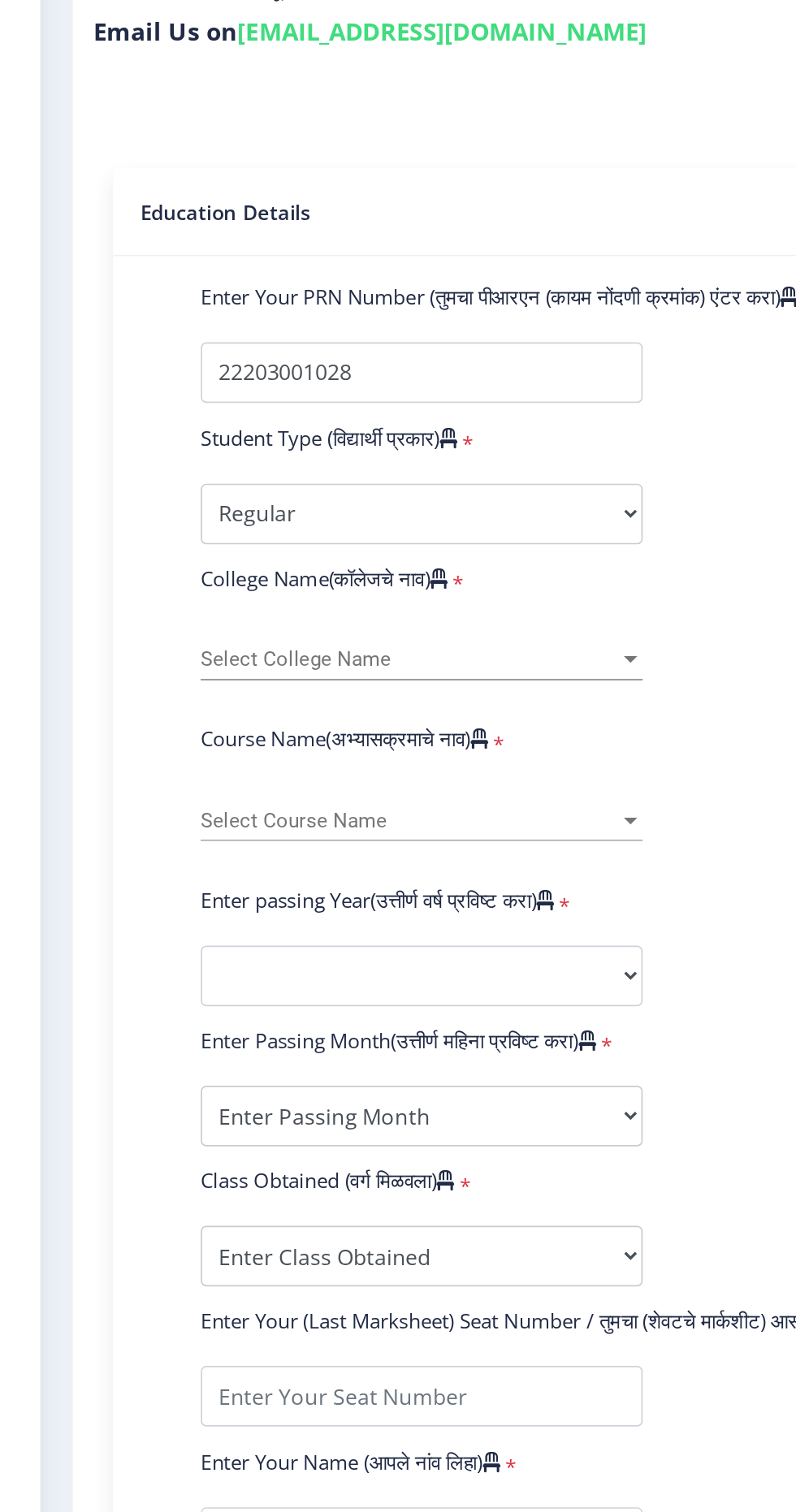
click at [365, 706] on span "Select College Name" at bounding box center [267, 703] width 252 height 13
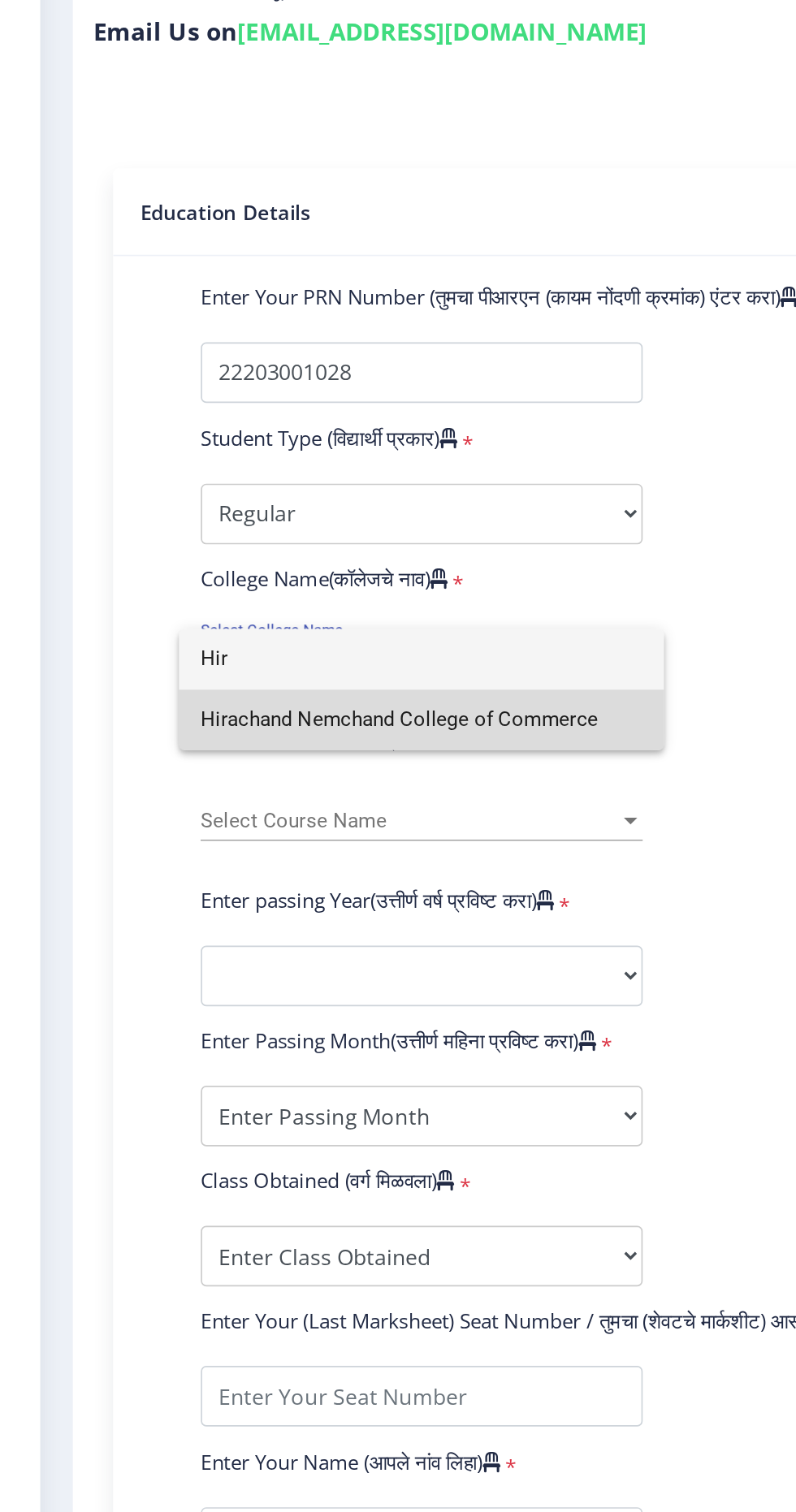
type input "Hir"
click at [348, 737] on span "Hirachand Nemchand College of Commerce" at bounding box center [275, 740] width 267 height 37
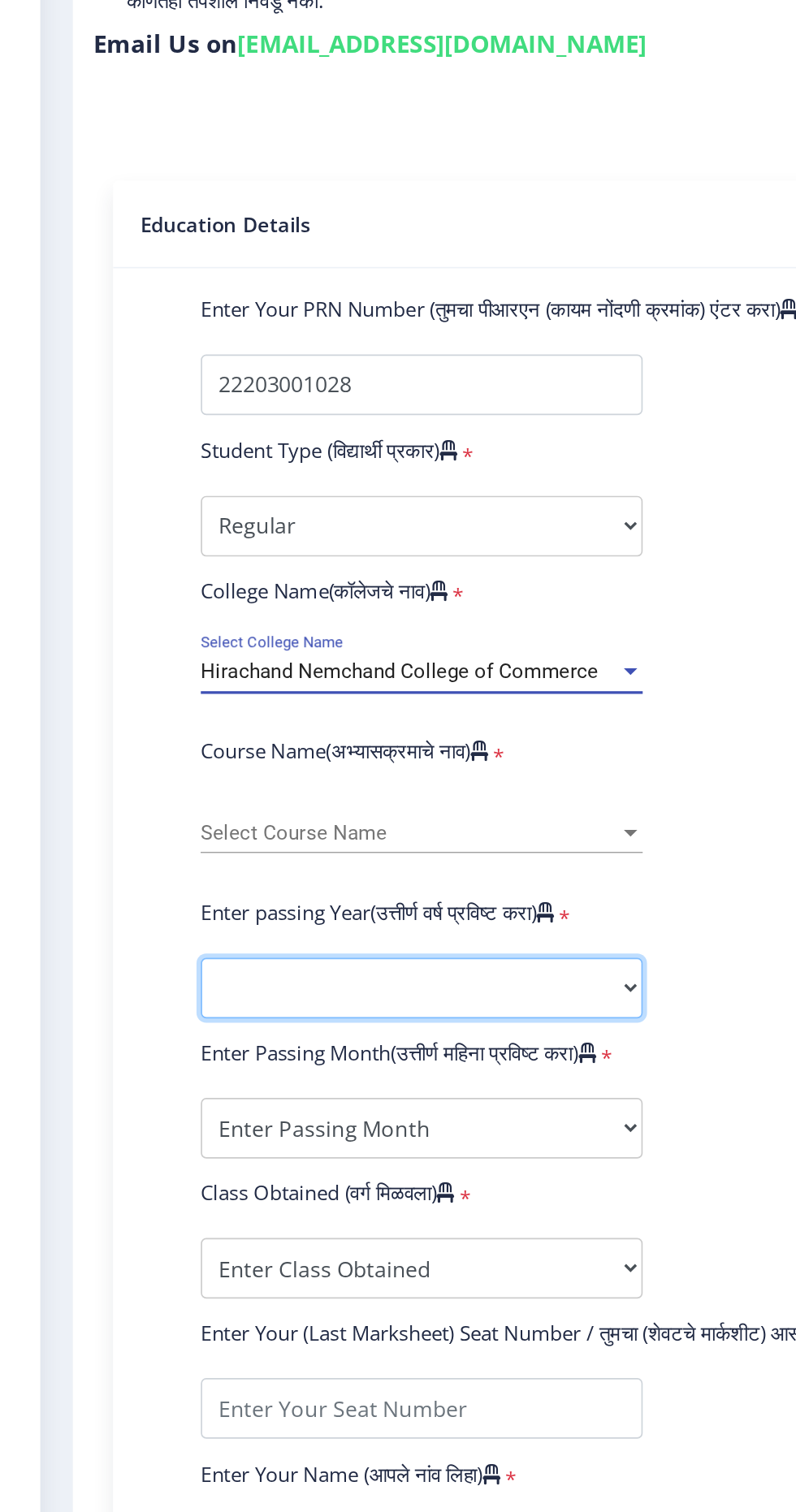
click at [399, 903] on select "2025 2024 2023 2022 2021 2020 2019 2018 2017 2016 2015 2014 2013 2012 2011 2010…" at bounding box center [275, 894] width 267 height 37
select select "2022"
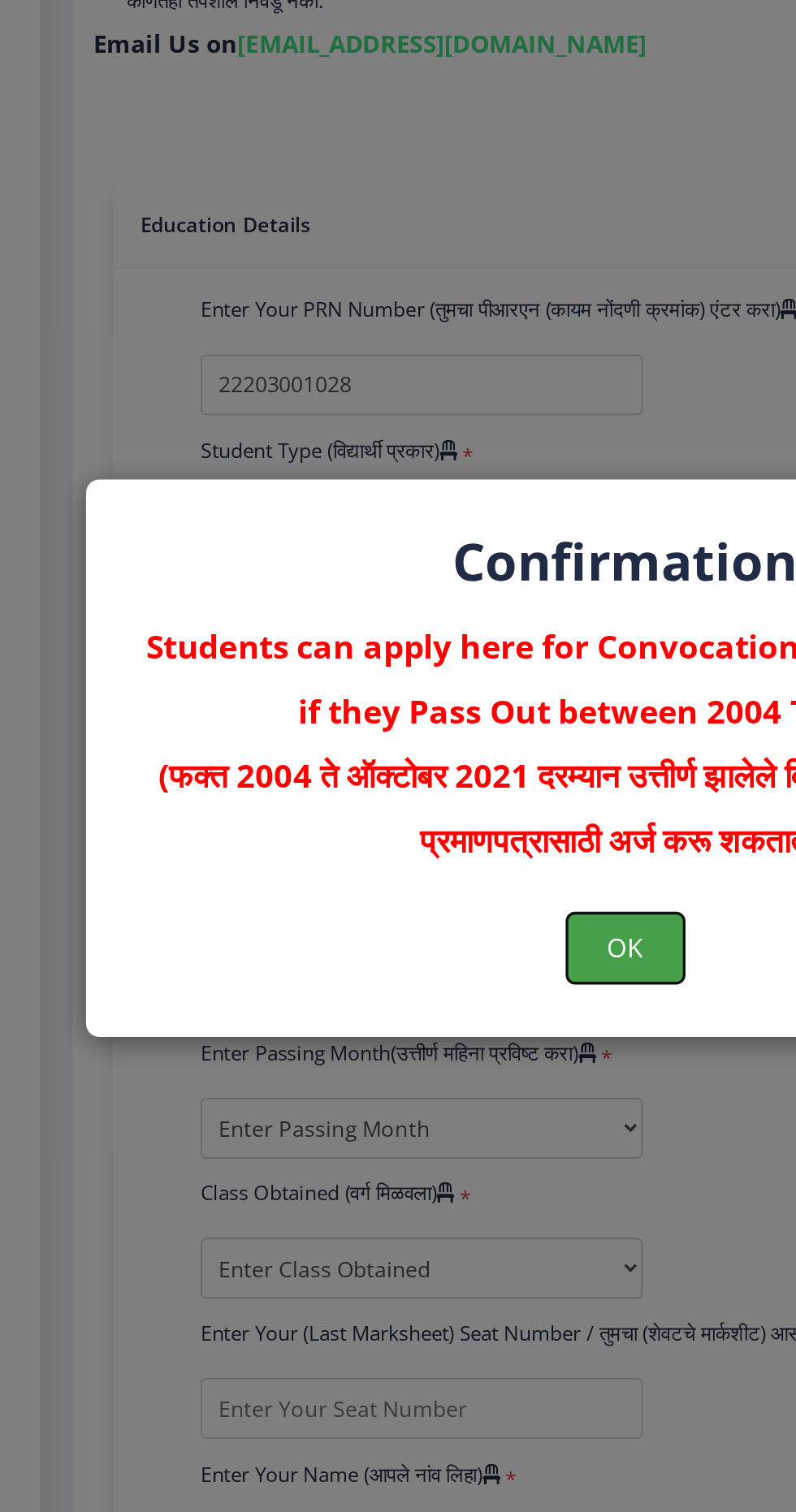
click at [400, 892] on button "OK" at bounding box center [398, 870] width 70 height 42
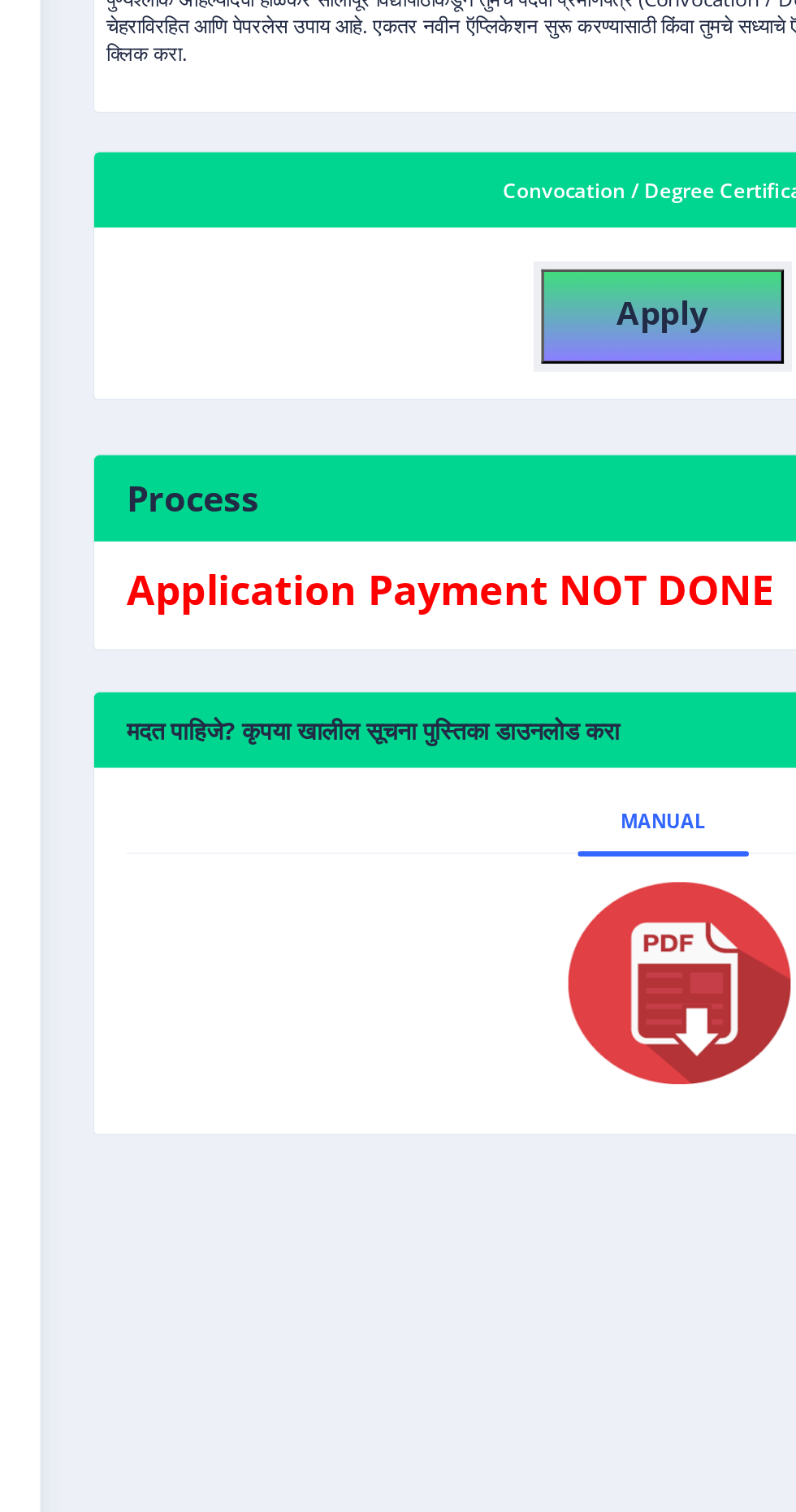
click at [438, 499] on button "Apply" at bounding box center [421, 490] width 146 height 57
select select
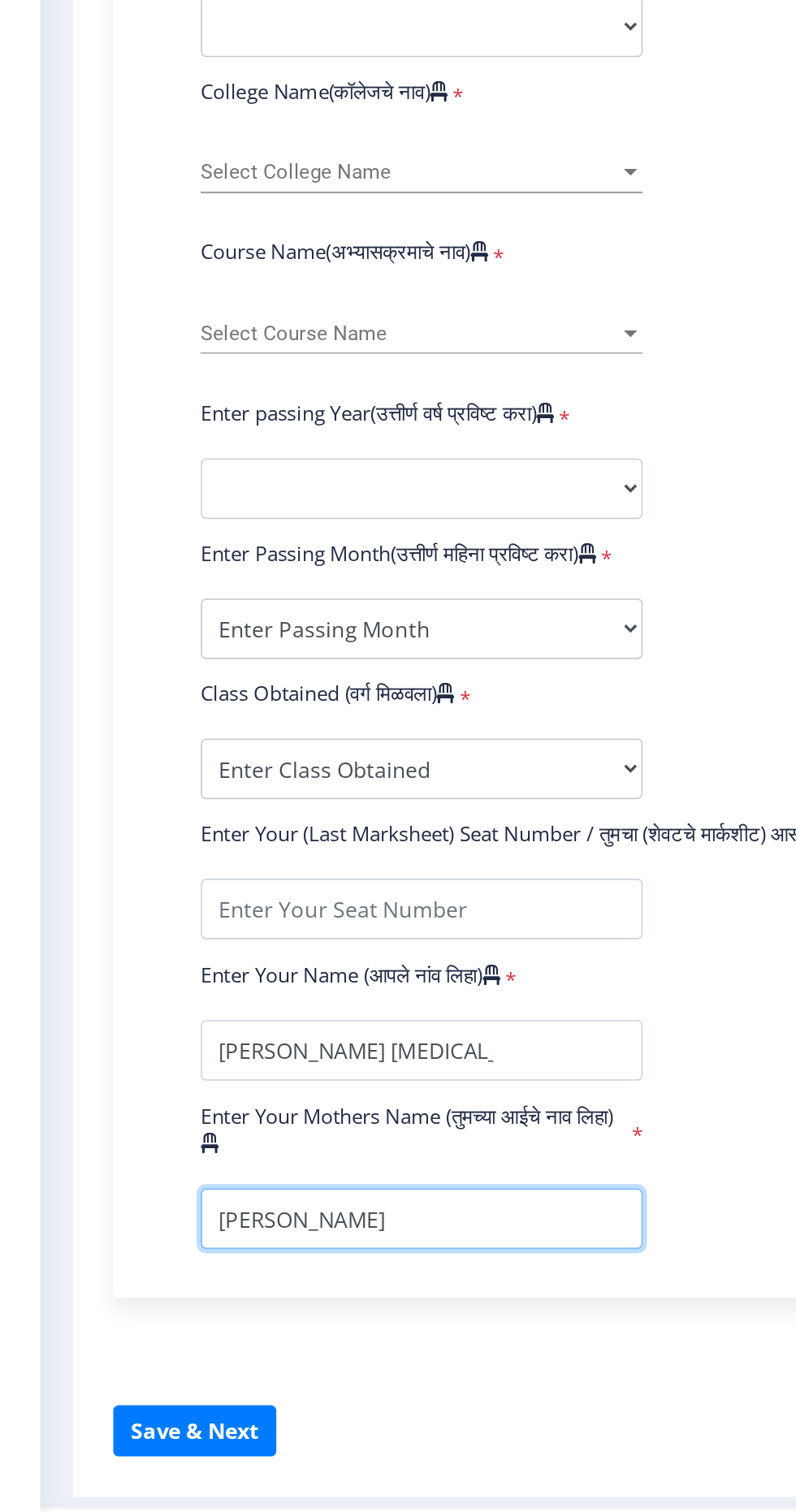
click at [171, 1328] on input "textarea" at bounding box center [275, 1334] width 267 height 37
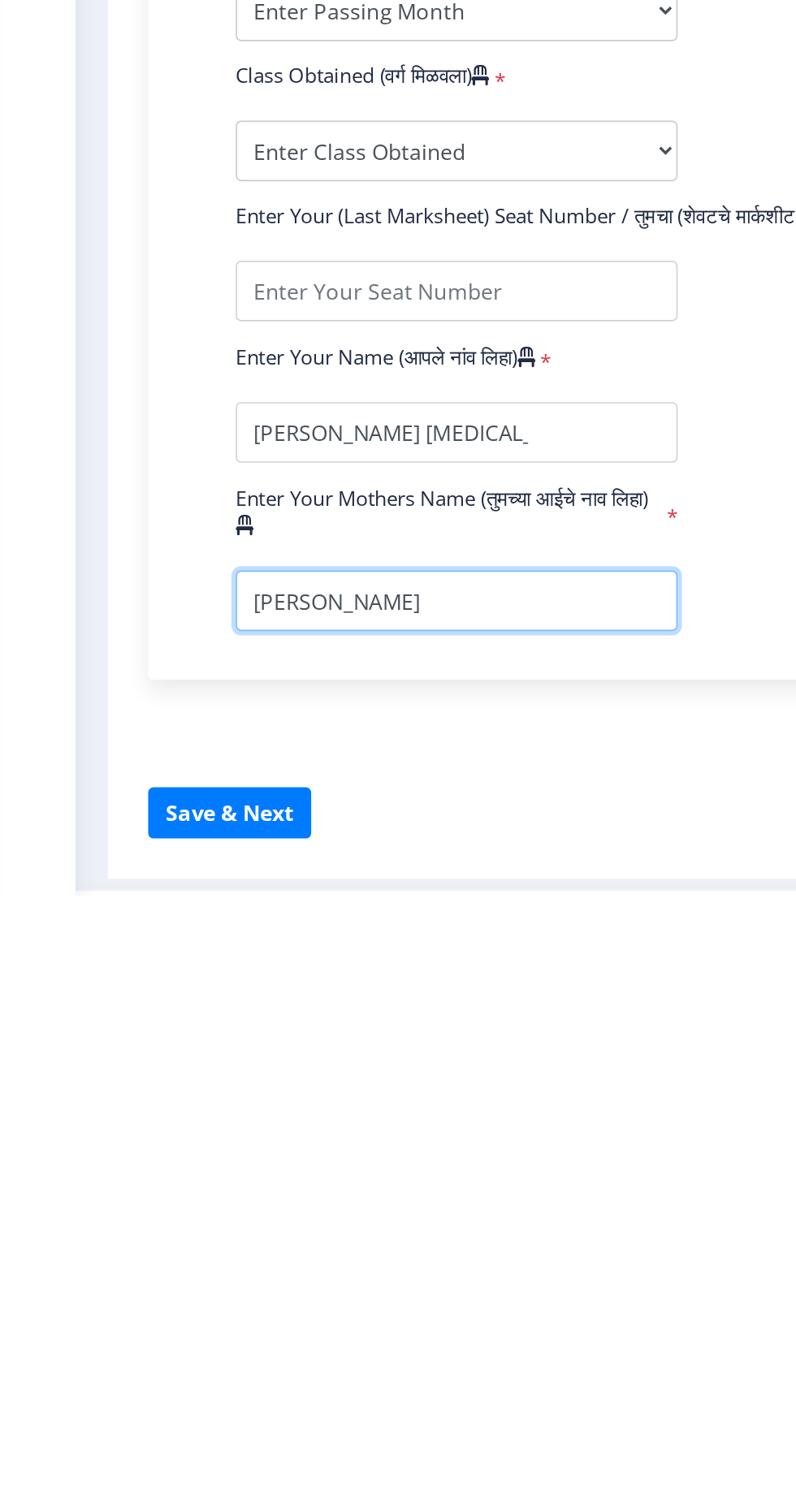
click at [153, 1339] on input "textarea" at bounding box center [275, 1334] width 267 height 37
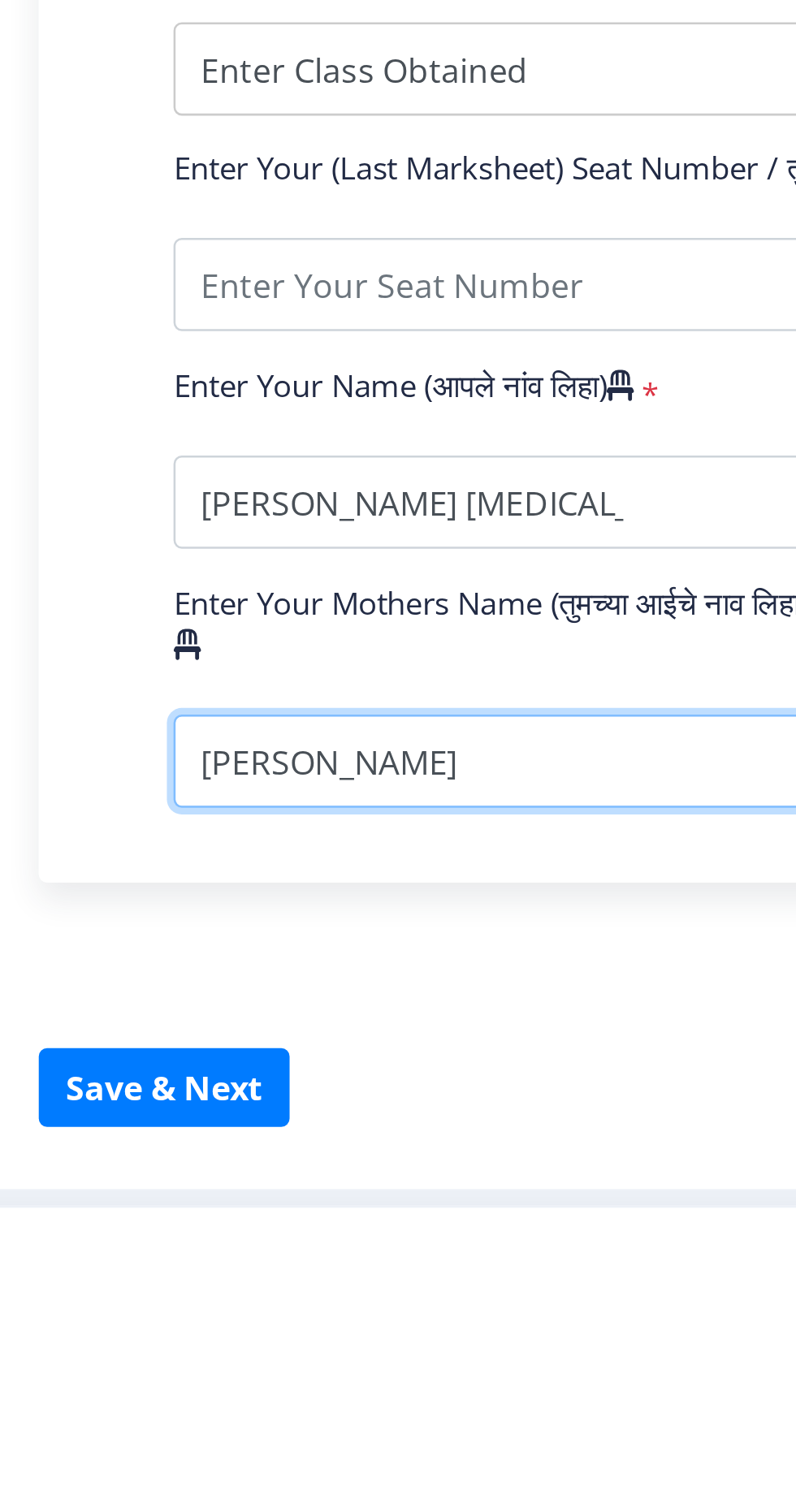
click at [154, 1330] on input "textarea" at bounding box center [275, 1334] width 267 height 37
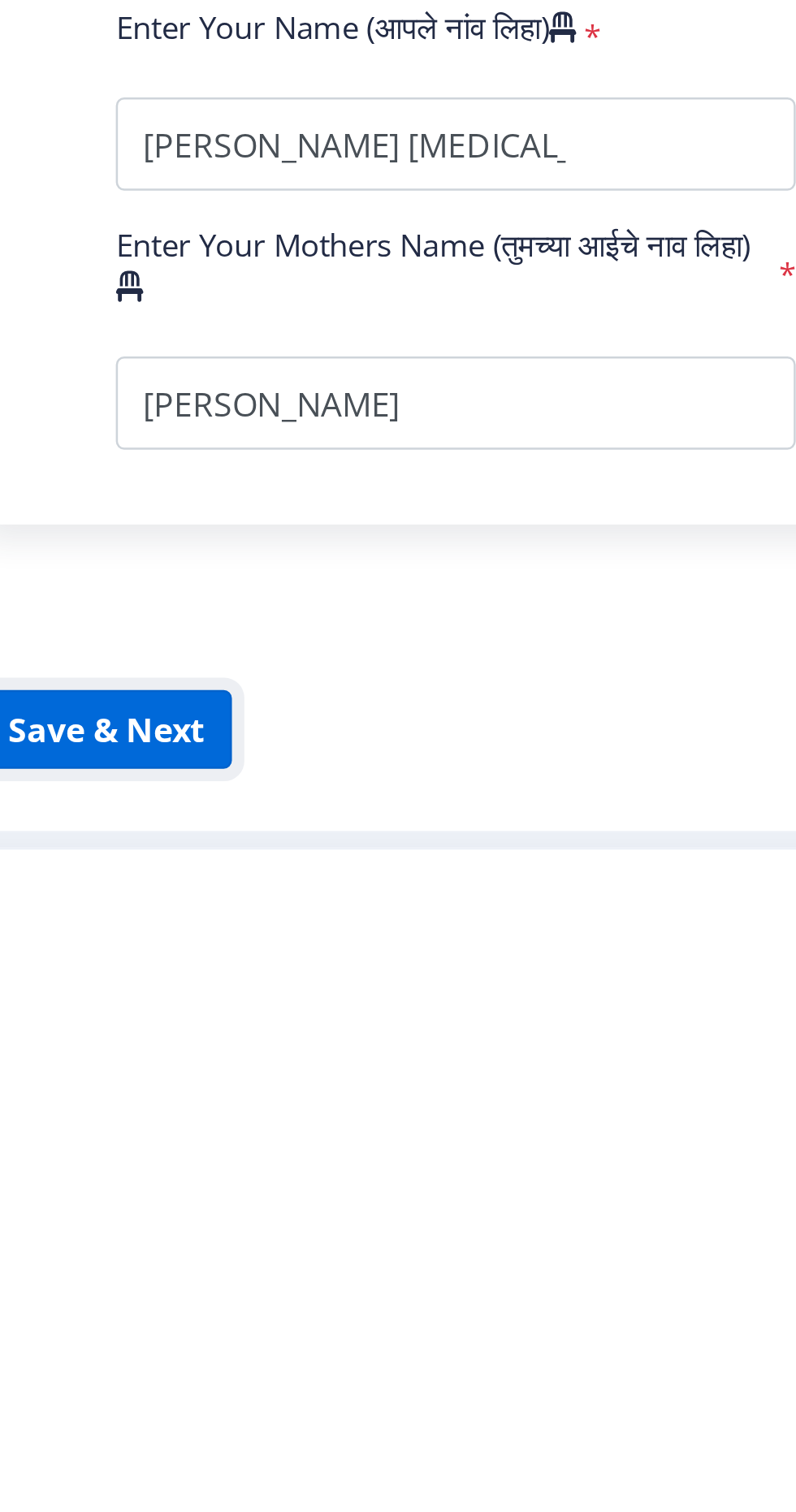
click at [177, 1468] on button "Save & Next" at bounding box center [138, 1462] width 98 height 31
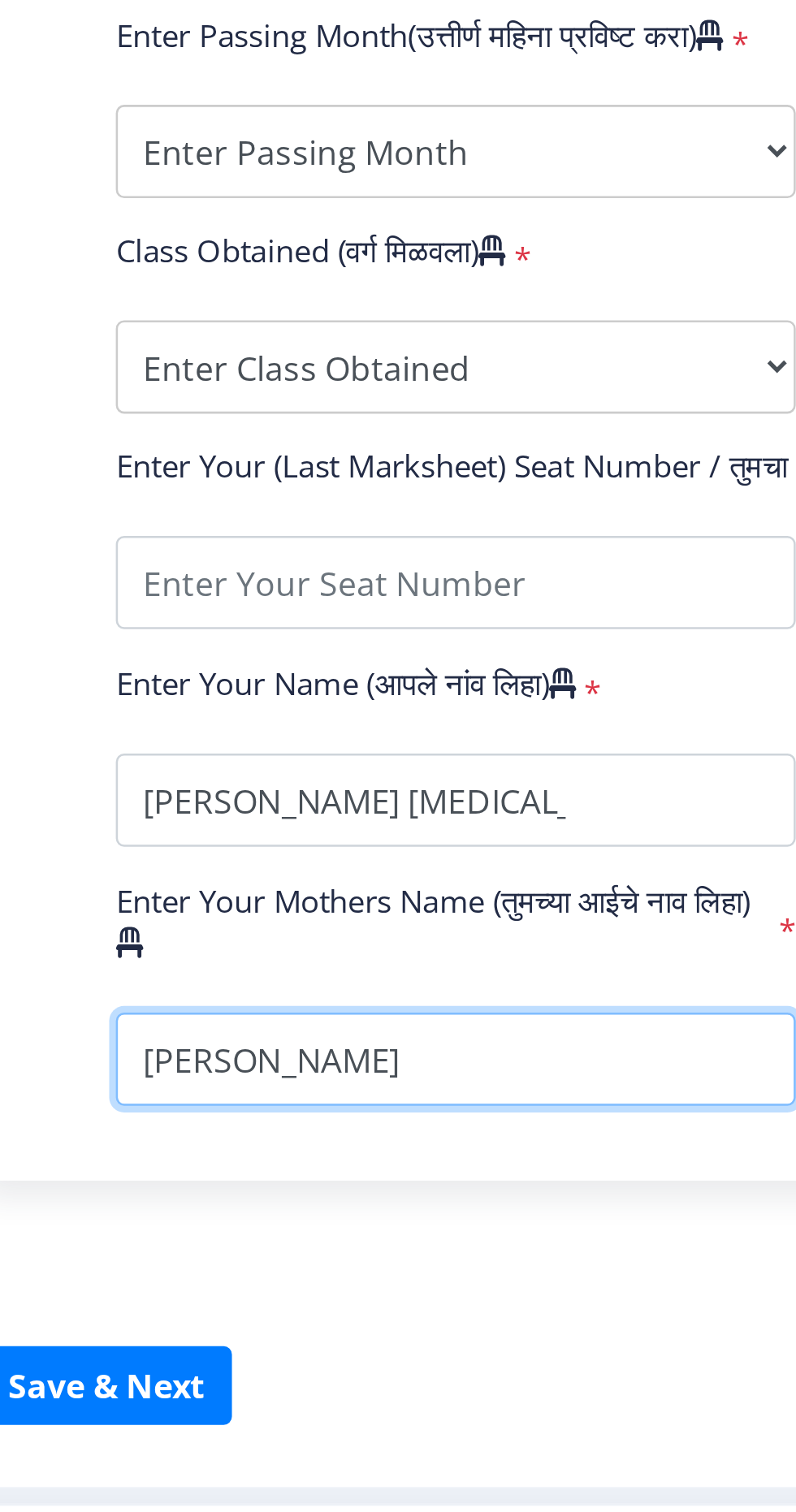
click at [168, 1328] on input "textarea" at bounding box center [275, 1334] width 267 height 37
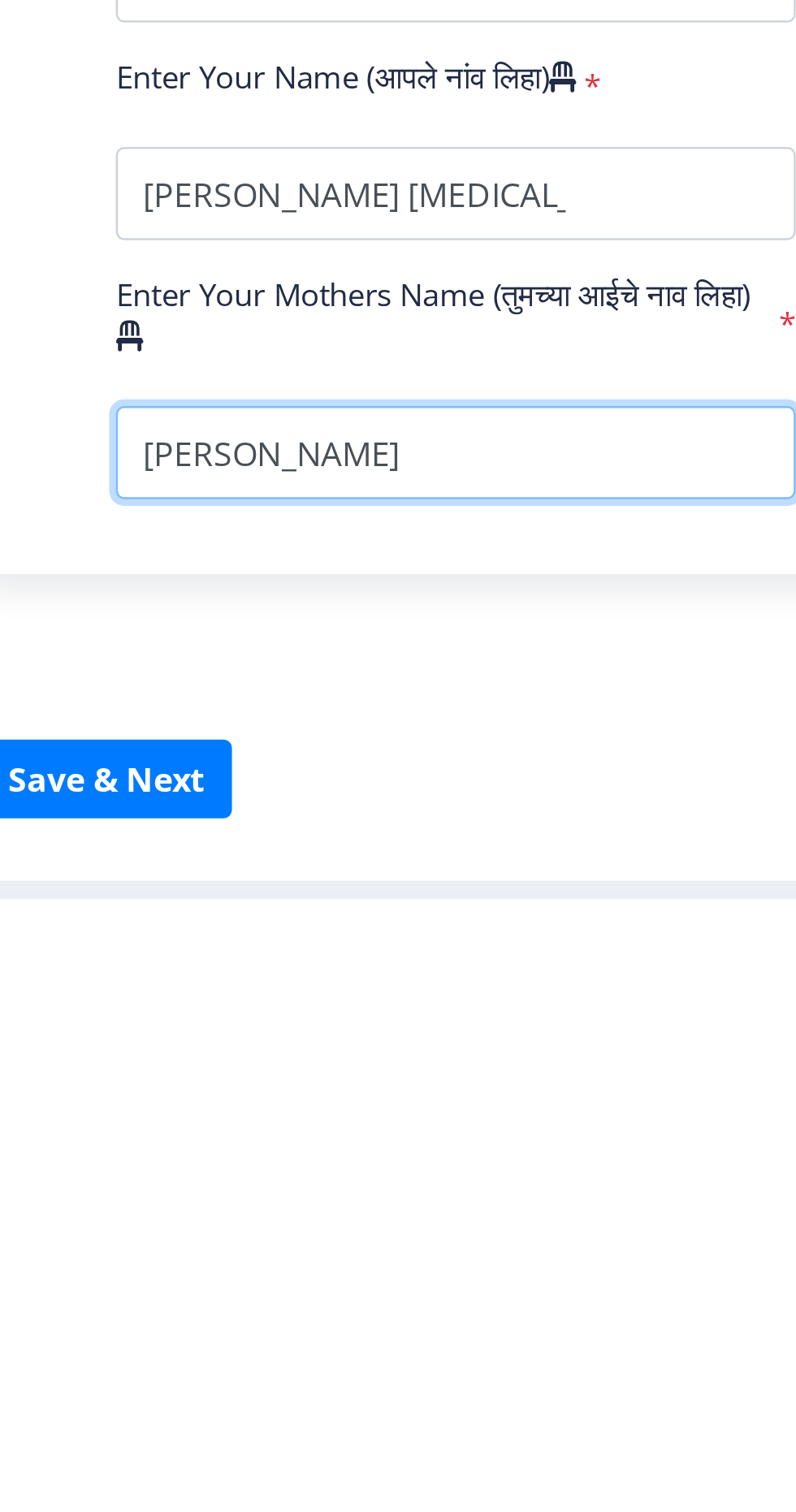
scroll to position [0, 0]
click at [291, 1316] on input "textarea" at bounding box center [275, 1334] width 267 height 37
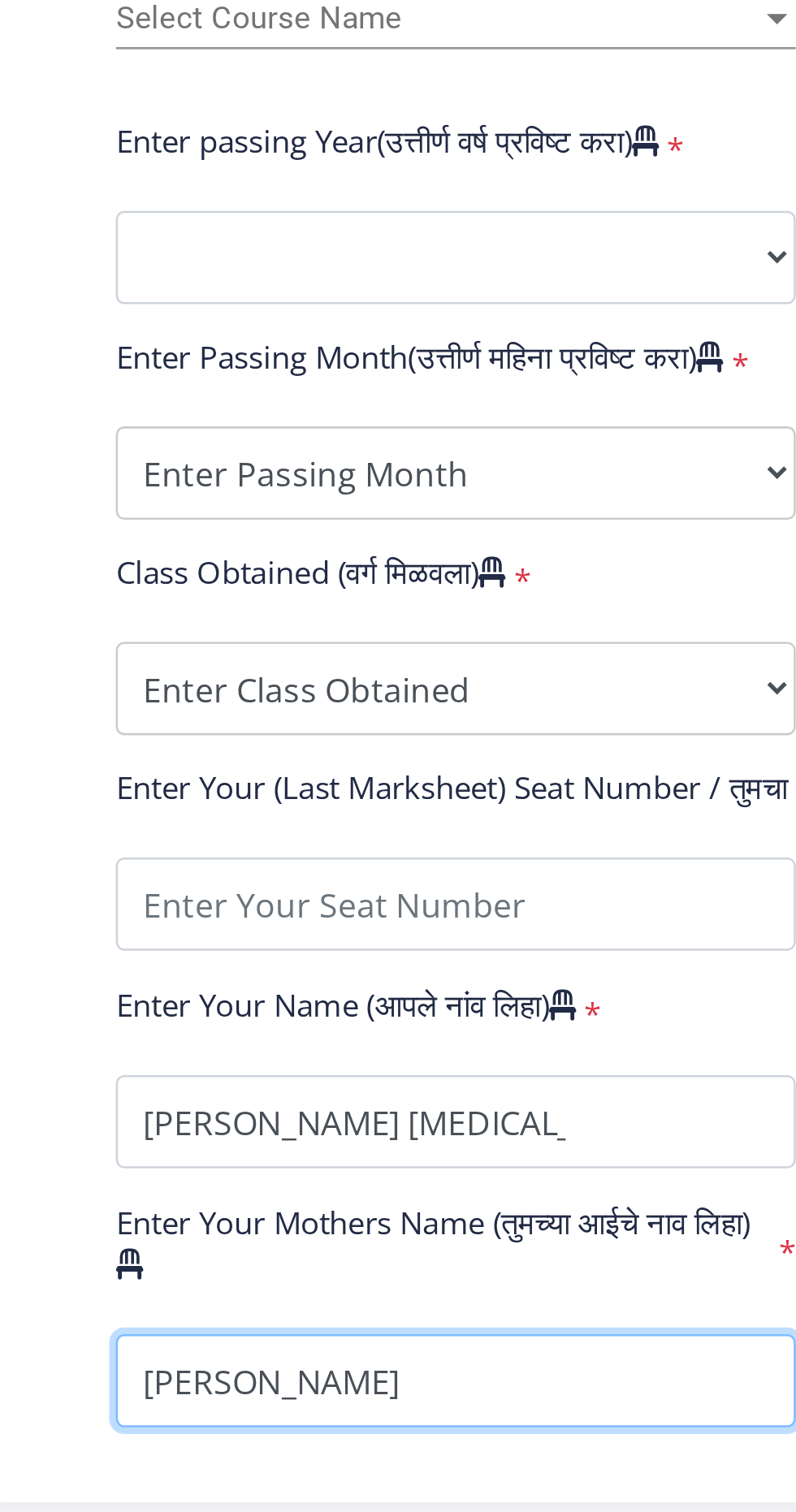
scroll to position [2, 0]
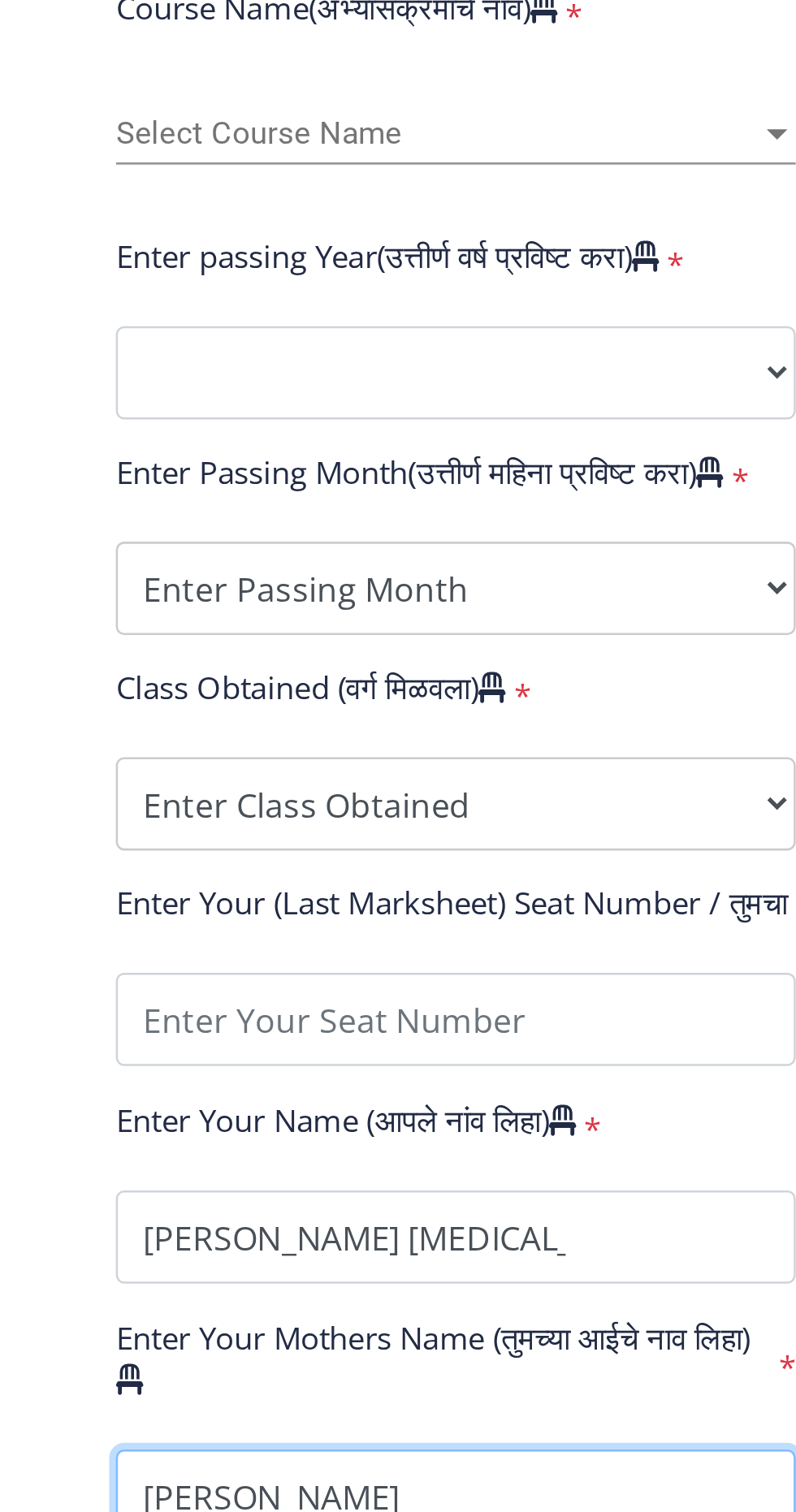
type input "[PERSON_NAME]"
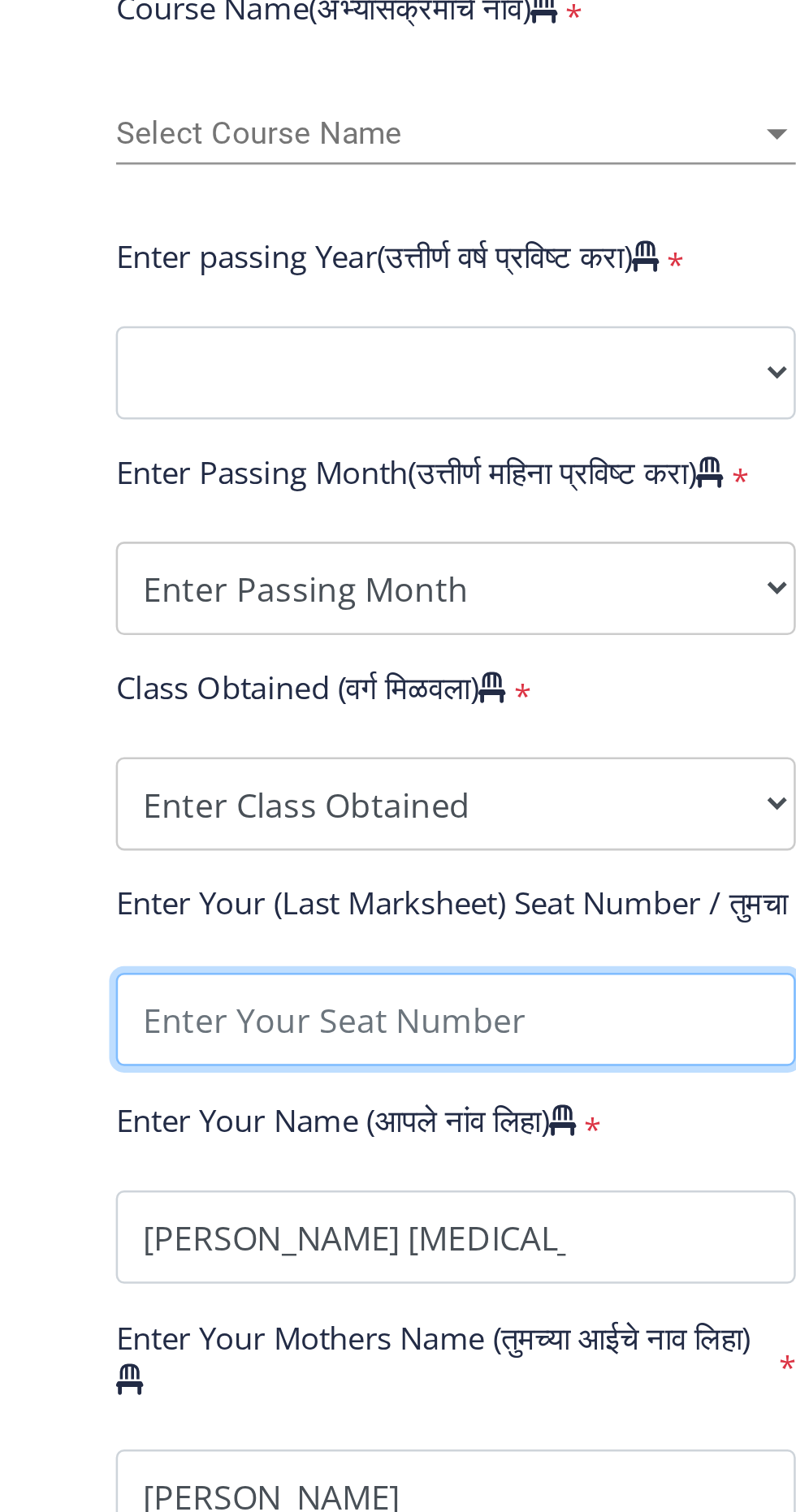
click at [336, 1152] on input "textarea" at bounding box center [275, 1148] width 267 height 37
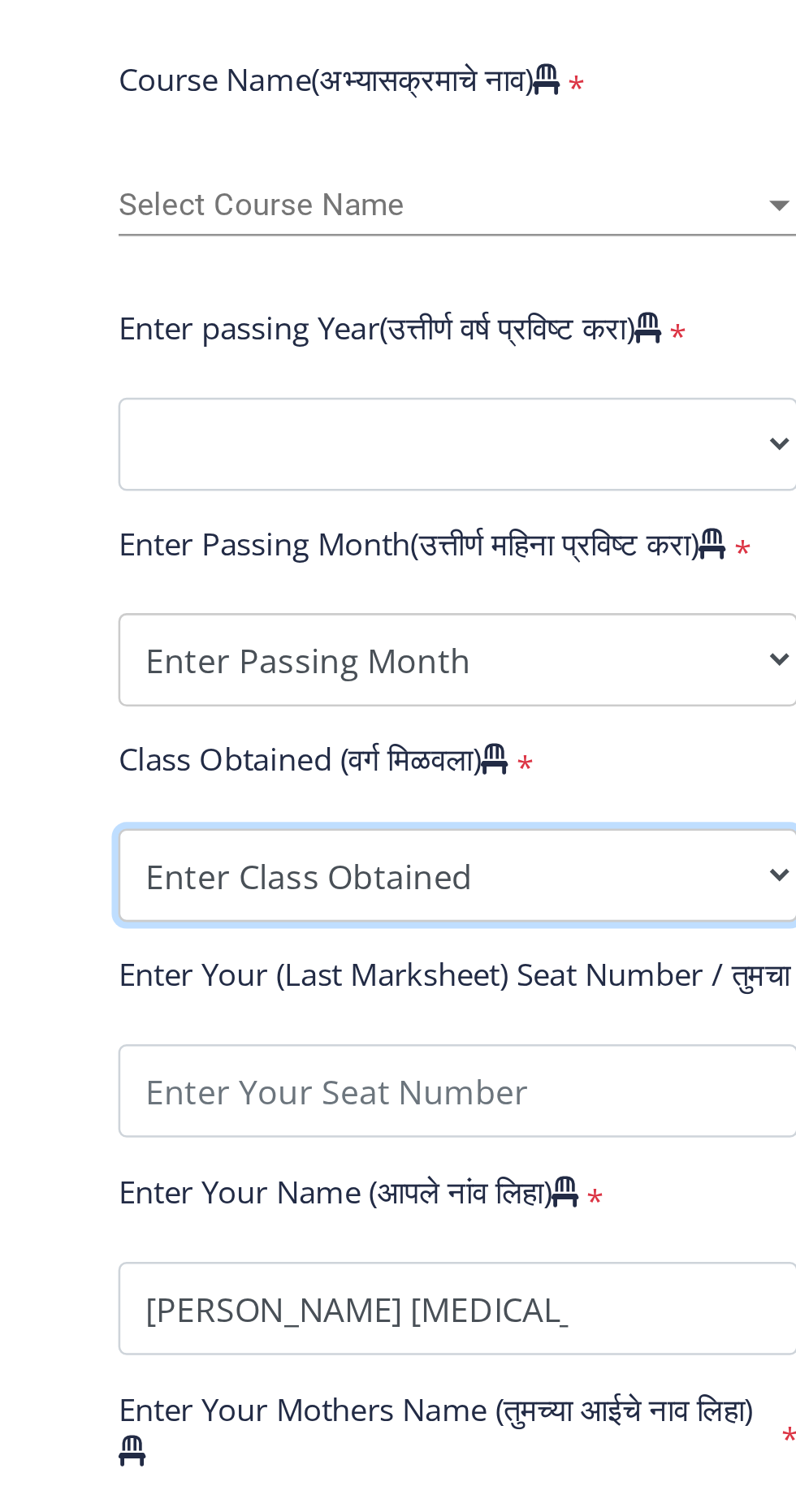
click at [392, 1069] on select "Enter Class Obtained FIRST CLASS WITH DISTINCTION FIRST CLASS HIGHER SECOND CLA…" at bounding box center [275, 1063] width 267 height 37
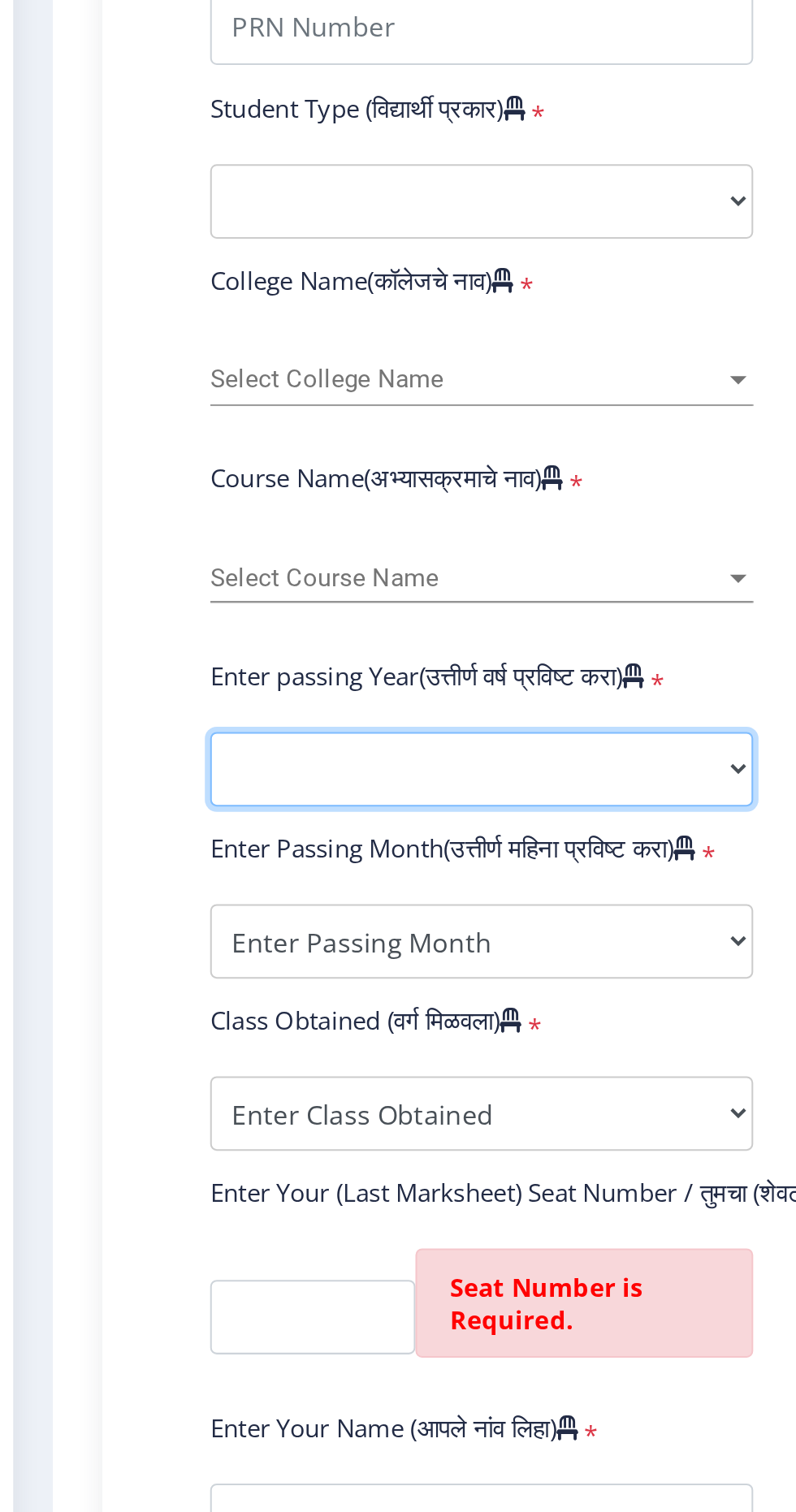
click at [400, 901] on select "2025 2024 2023 2022 2021 2020 2019 2018 2017 2016 2015 2014 2013 2012 2011 2010…" at bounding box center [275, 894] width 267 height 37
